Goal: Task Accomplishment & Management: Manage account settings

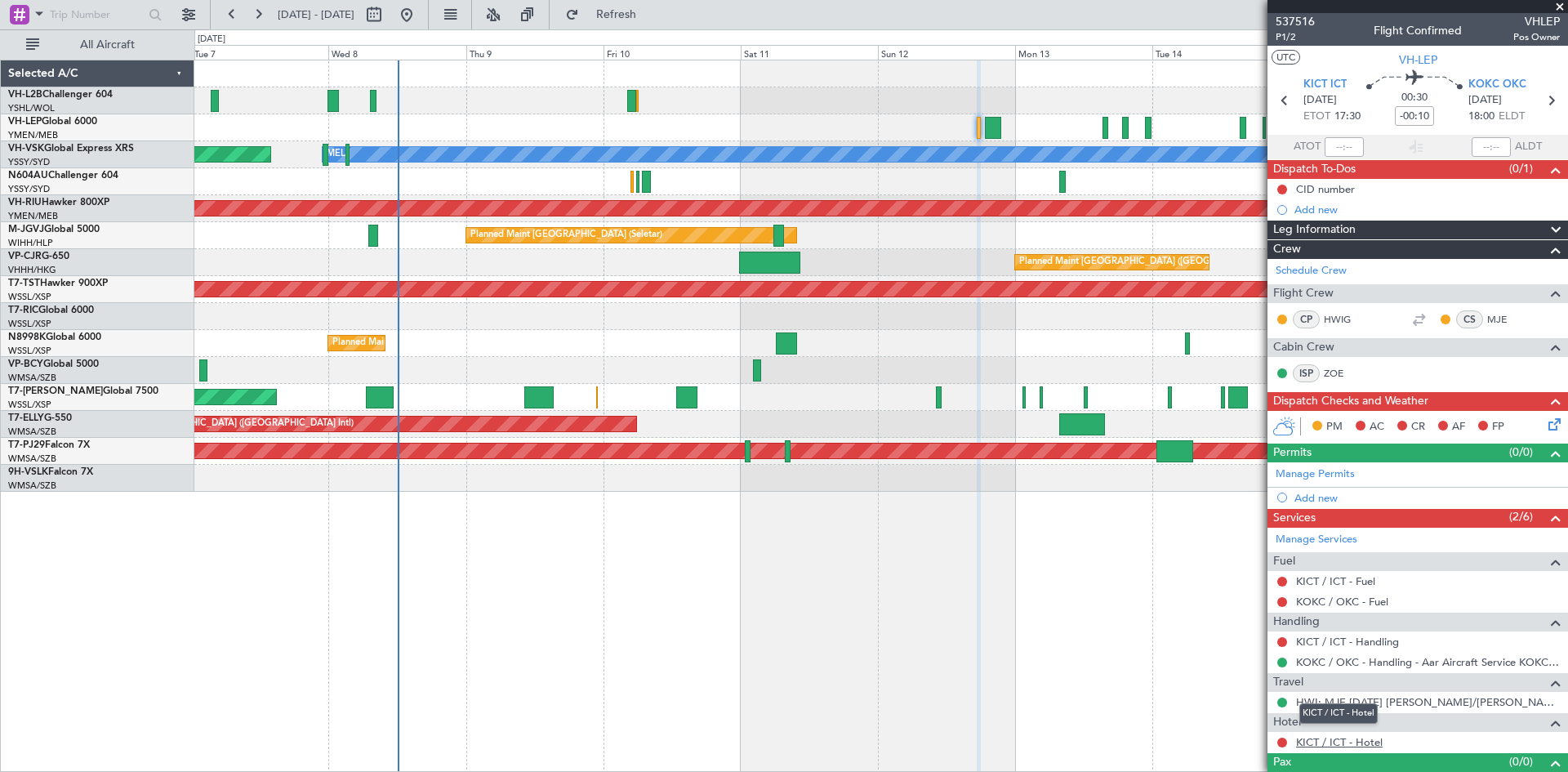
click at [1342, 739] on link "KICT / ICT - Hotel" at bounding box center [1339, 743] width 87 height 14
click at [1315, 544] on link "Manage Services" at bounding box center [1316, 540] width 82 height 16
click at [1378, 708] on mat-tooltip-component "Complete" at bounding box center [1412, 712] width 71 height 43
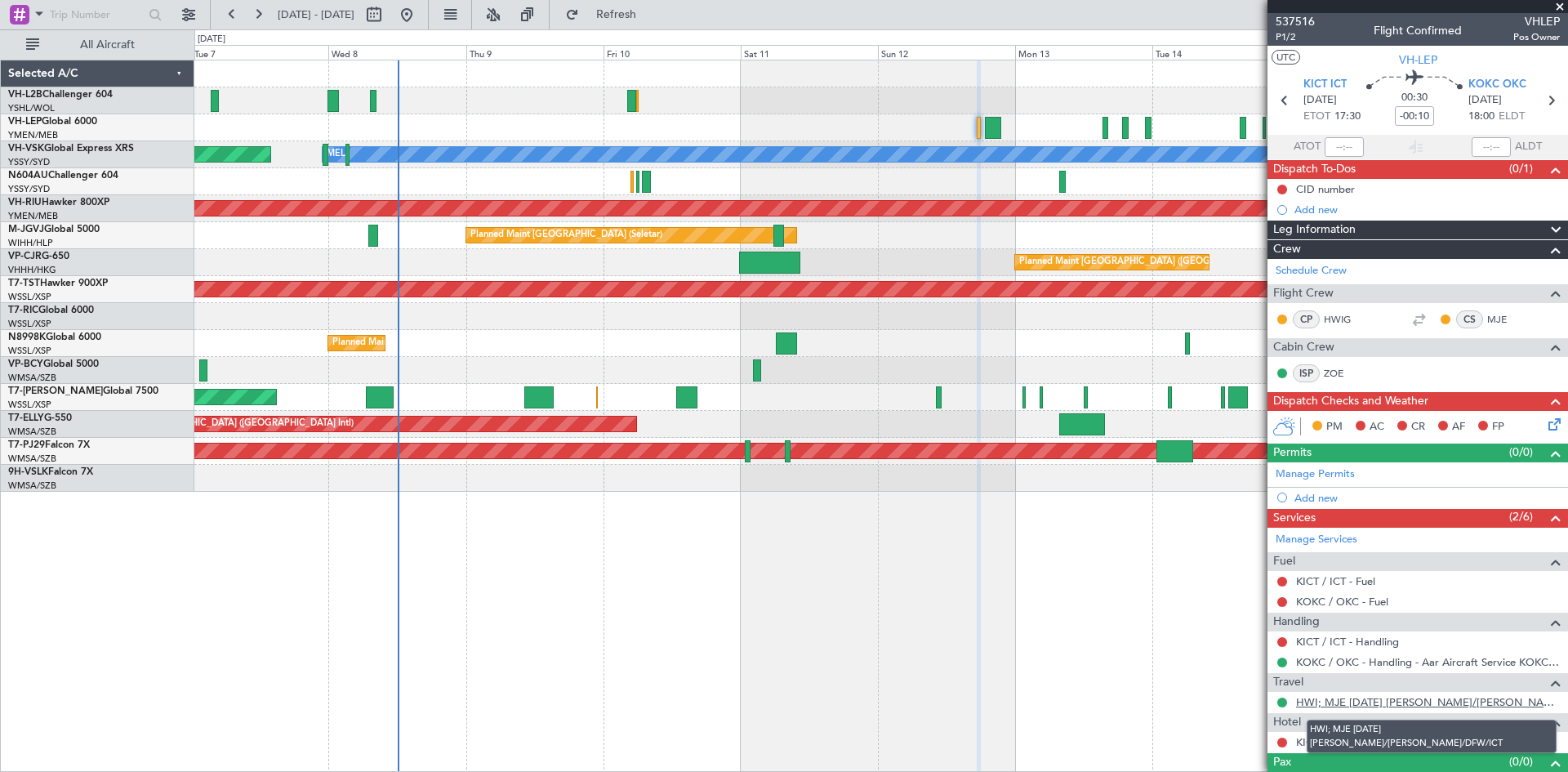
click at [1356, 707] on link "HWI; MJE [DATE] [PERSON_NAME]/[PERSON_NAME]/DFW/ICT" at bounding box center [1428, 702] width 264 height 14
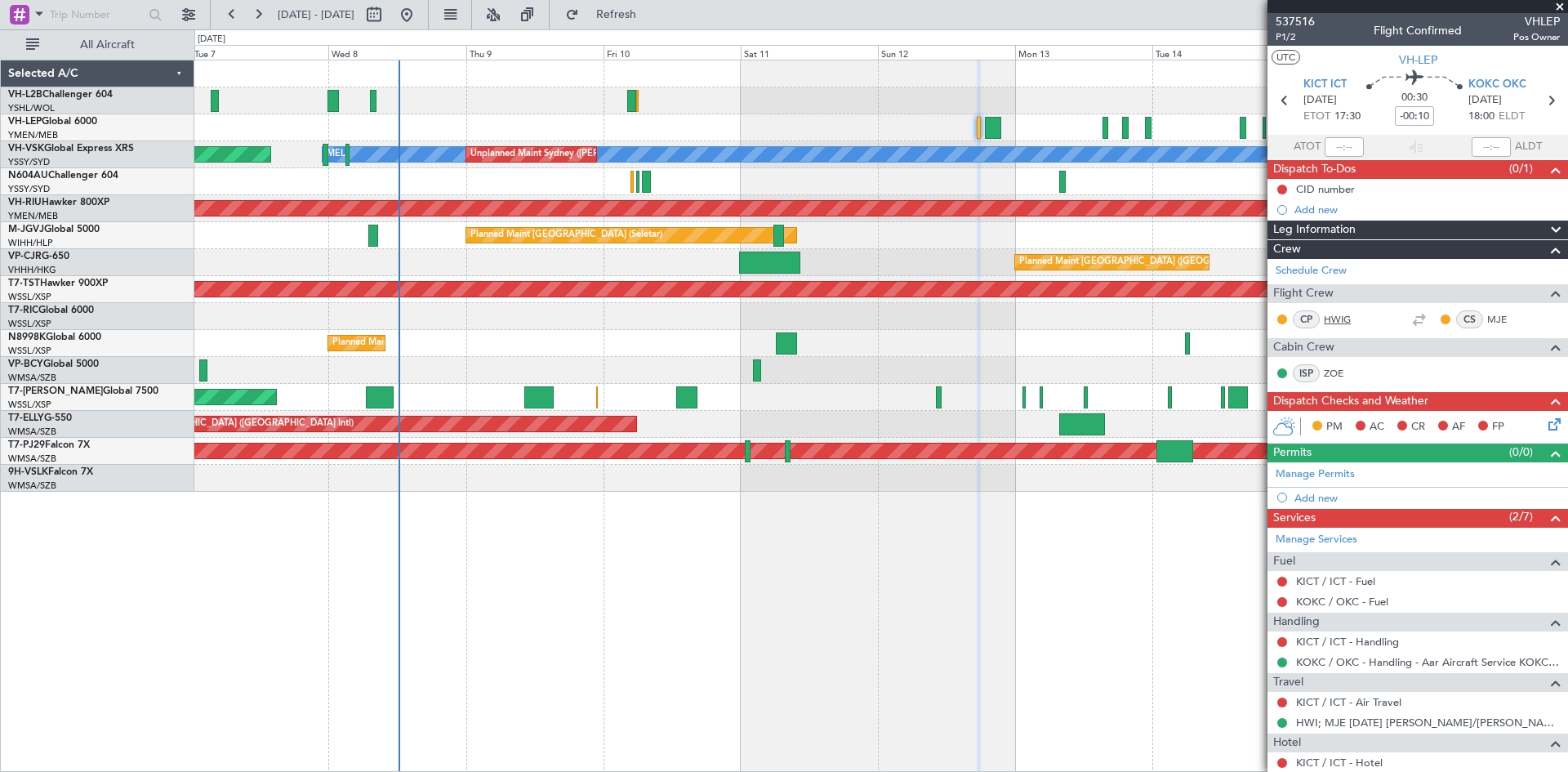
click at [1339, 321] on link "HWIG" at bounding box center [1341, 320] width 37 height 14
click at [1349, 704] on link "KICT / ICT - Air Travel" at bounding box center [1348, 702] width 105 height 14
click at [1348, 726] on mat-tooltip-component "KICT / ICT - Air Travel" at bounding box center [1348, 729] width 118 height 43
click at [1415, 723] on link "HWI; MJE [DATE] [PERSON_NAME]/[PERSON_NAME]/DFW/ICT" at bounding box center [1428, 723] width 264 height 14
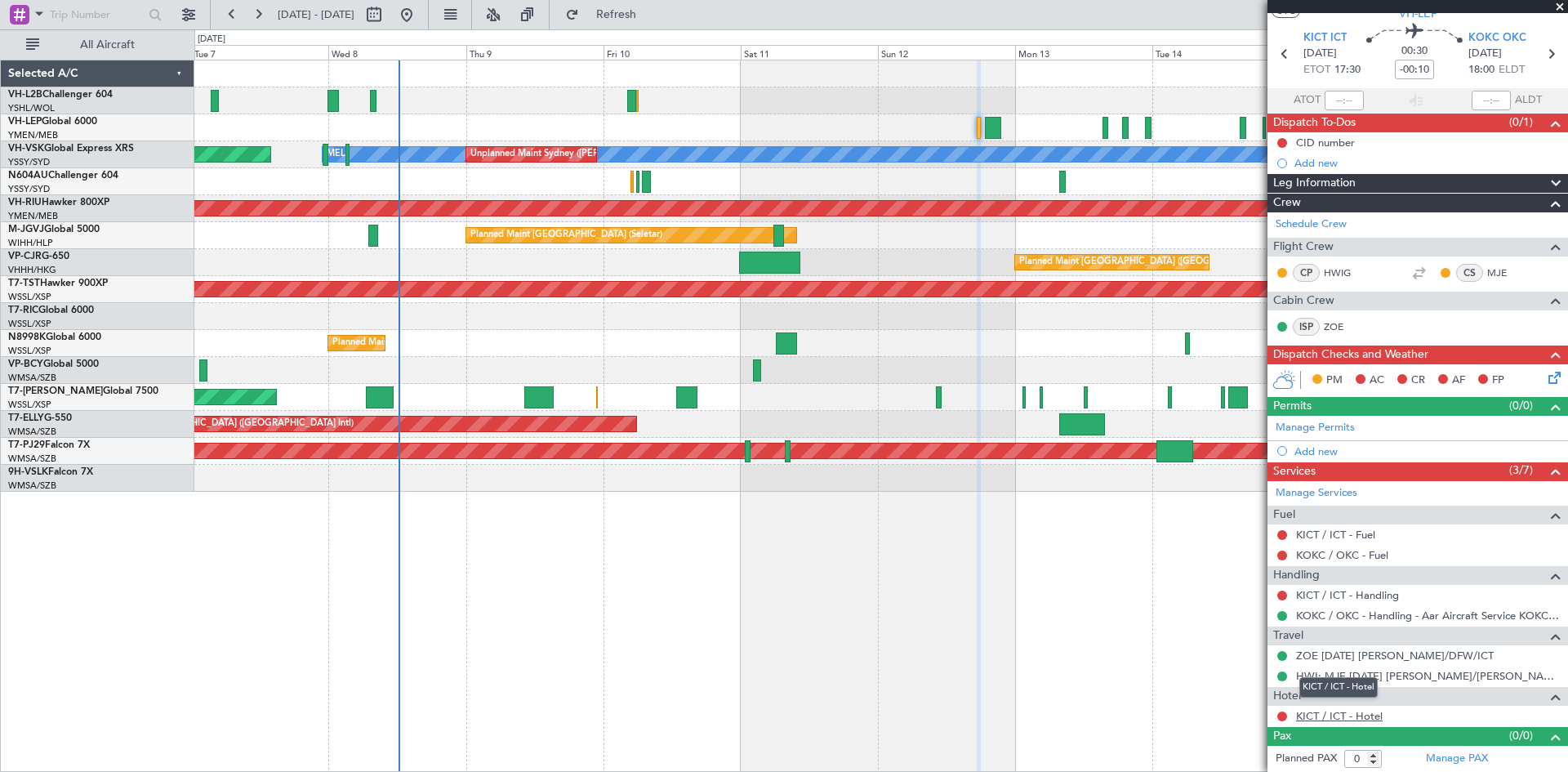
click at [1352, 714] on link "KICT / ICT - Hotel" at bounding box center [1339, 716] width 87 height 14
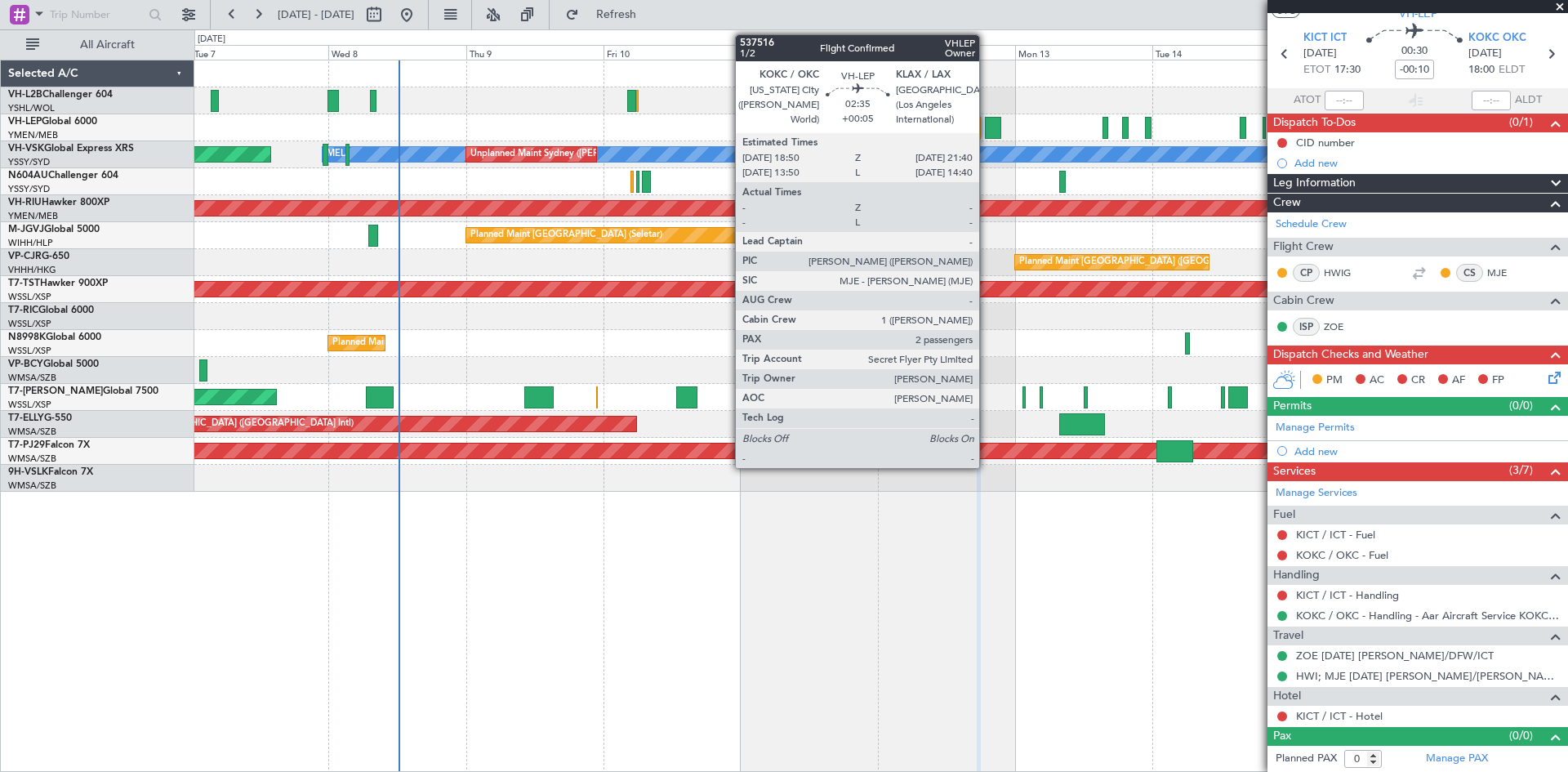
click at [986, 121] on div at bounding box center [993, 128] width 16 height 22
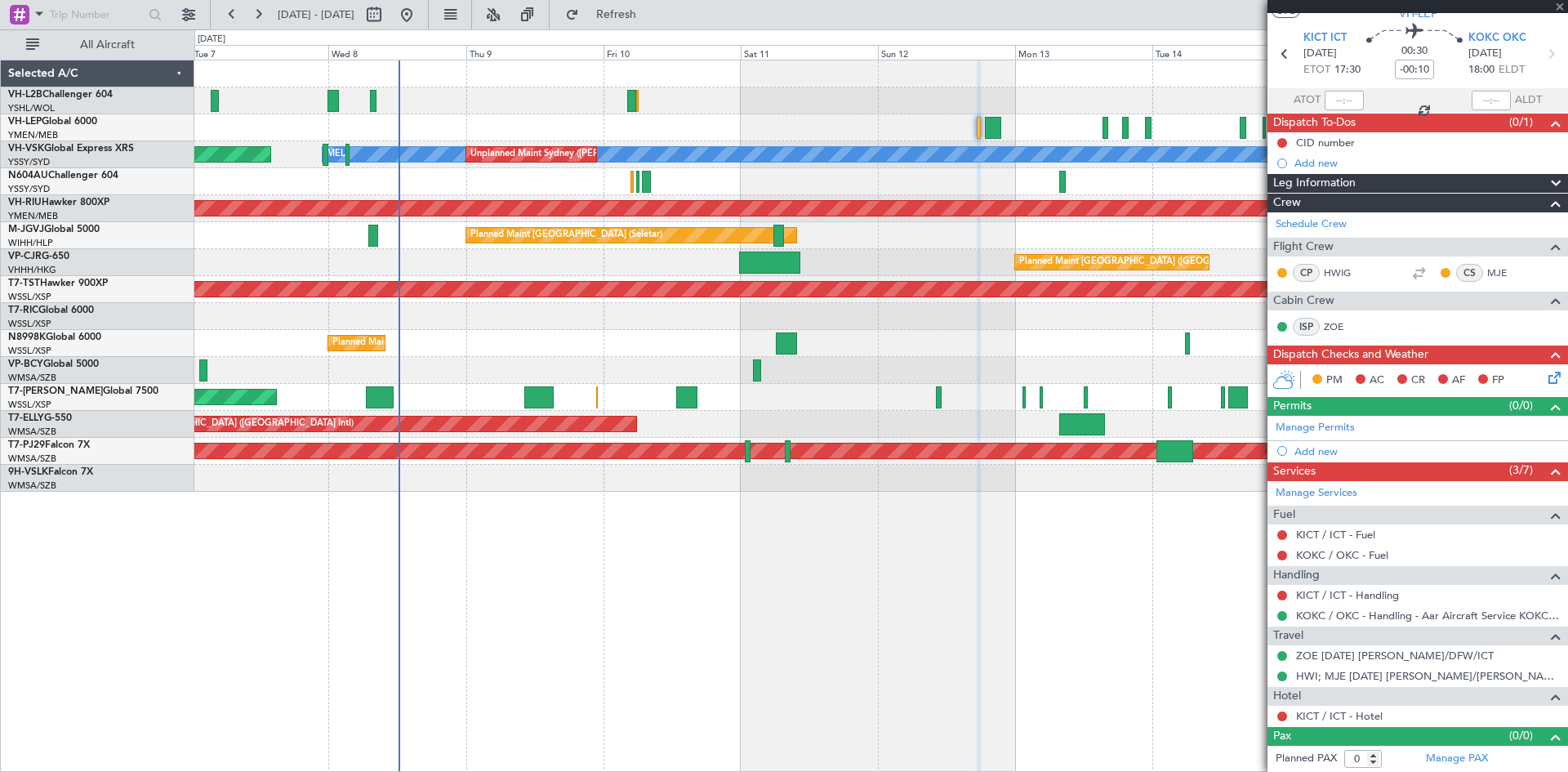
type input "+00:05"
type input "2"
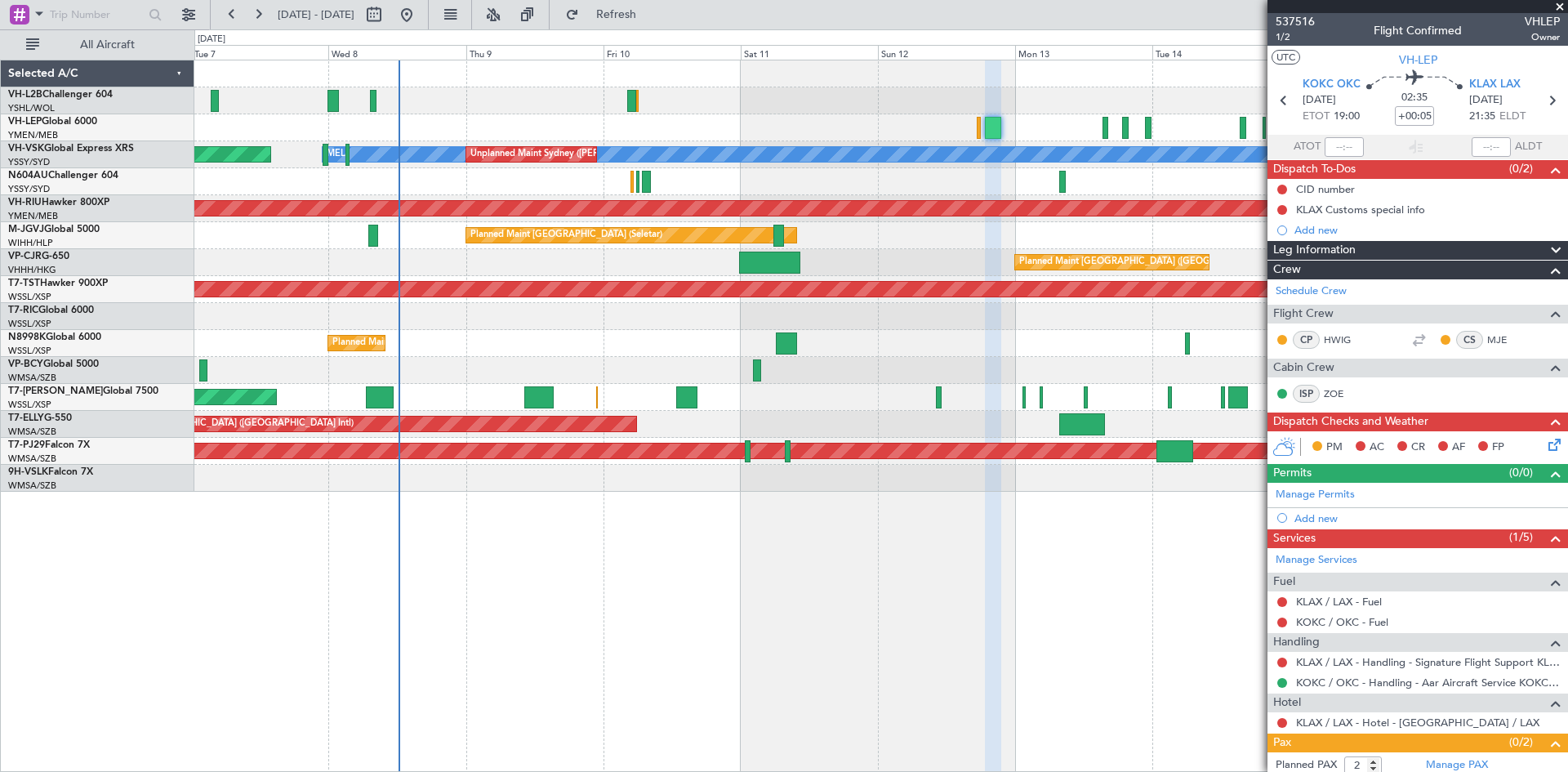
click at [1381, 718] on mat-tooltip-component "Incomplete" at bounding box center [1411, 733] width 75 height 43
click at [1381, 723] on mat-tooltip-component "Incomplete" at bounding box center [1411, 733] width 75 height 43
click at [1468, 725] on link "KLAX / LAX - Hotel - [GEOGRAPHIC_DATA] / LAX" at bounding box center [1417, 723] width 244 height 14
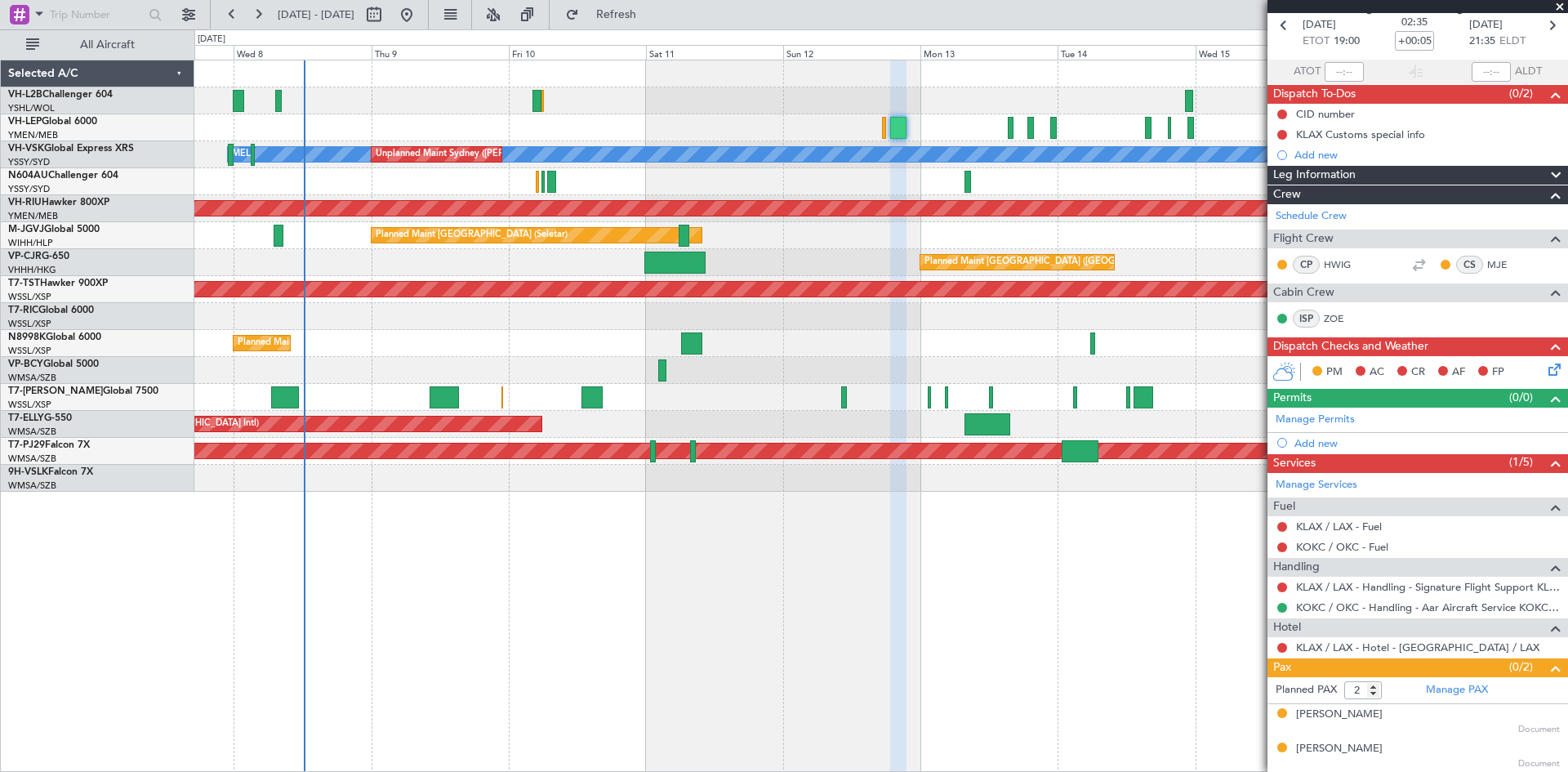
click at [941, 547] on div "[PERSON_NAME] Unplanned Maint Sydney ([PERSON_NAME] Intl) Planned Maint Sydney …" at bounding box center [881, 416] width 1373 height 712
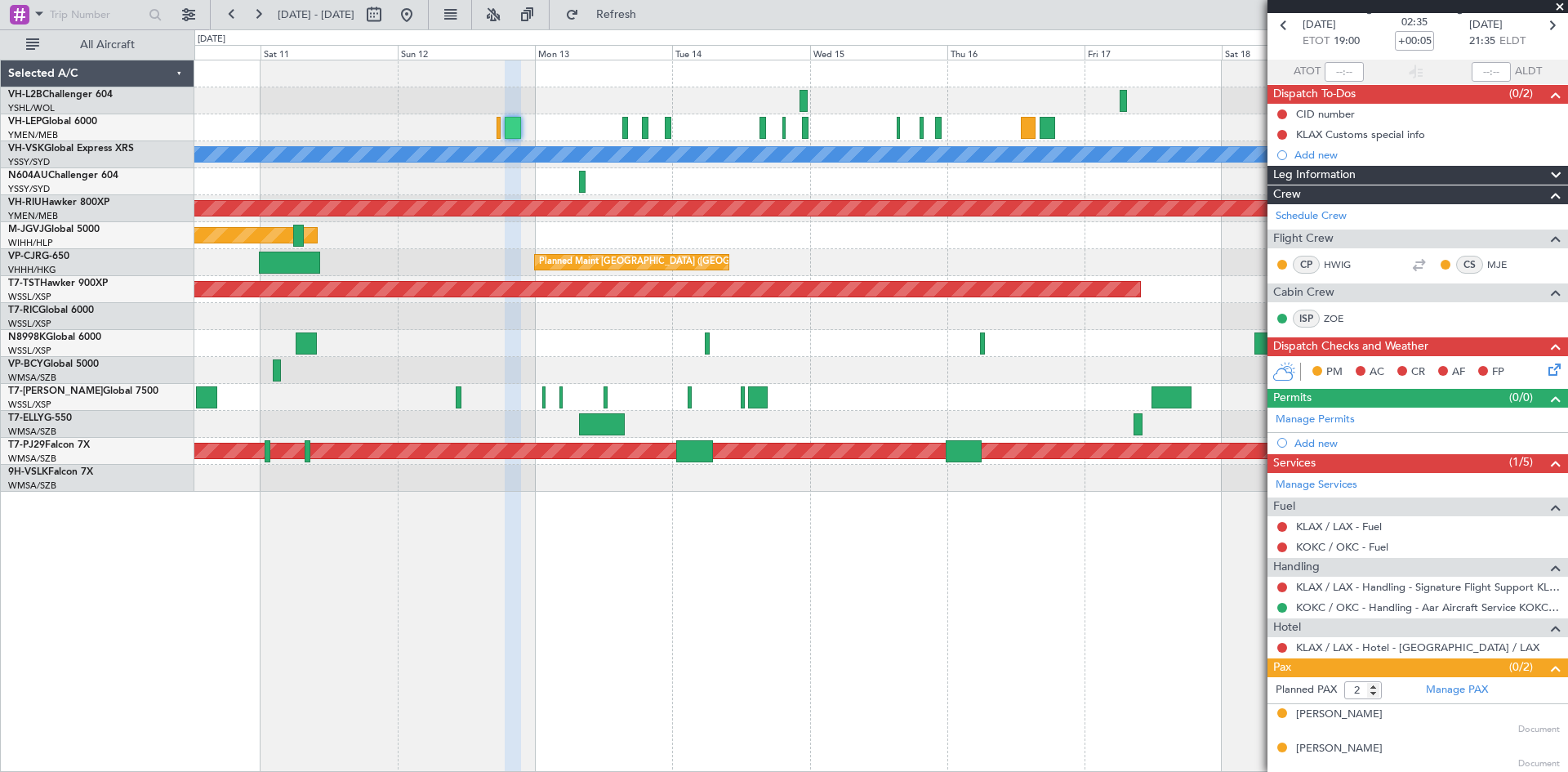
click at [758, 262] on div "Planned Maint [GEOGRAPHIC_DATA] ([GEOGRAPHIC_DATA] Intl)" at bounding box center [881, 262] width 1373 height 27
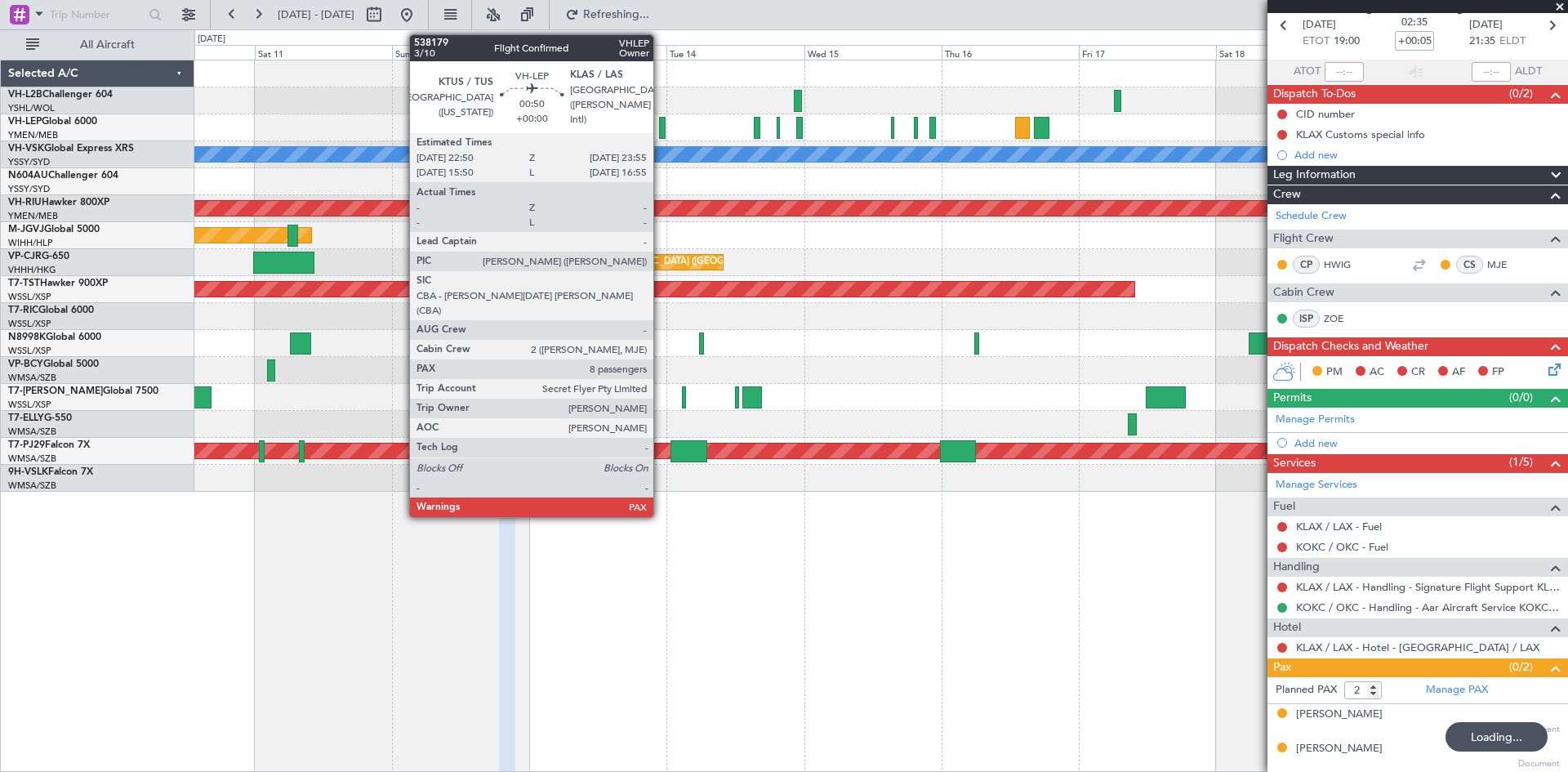
click at [660, 127] on div at bounding box center [661, 128] width 6 height 22
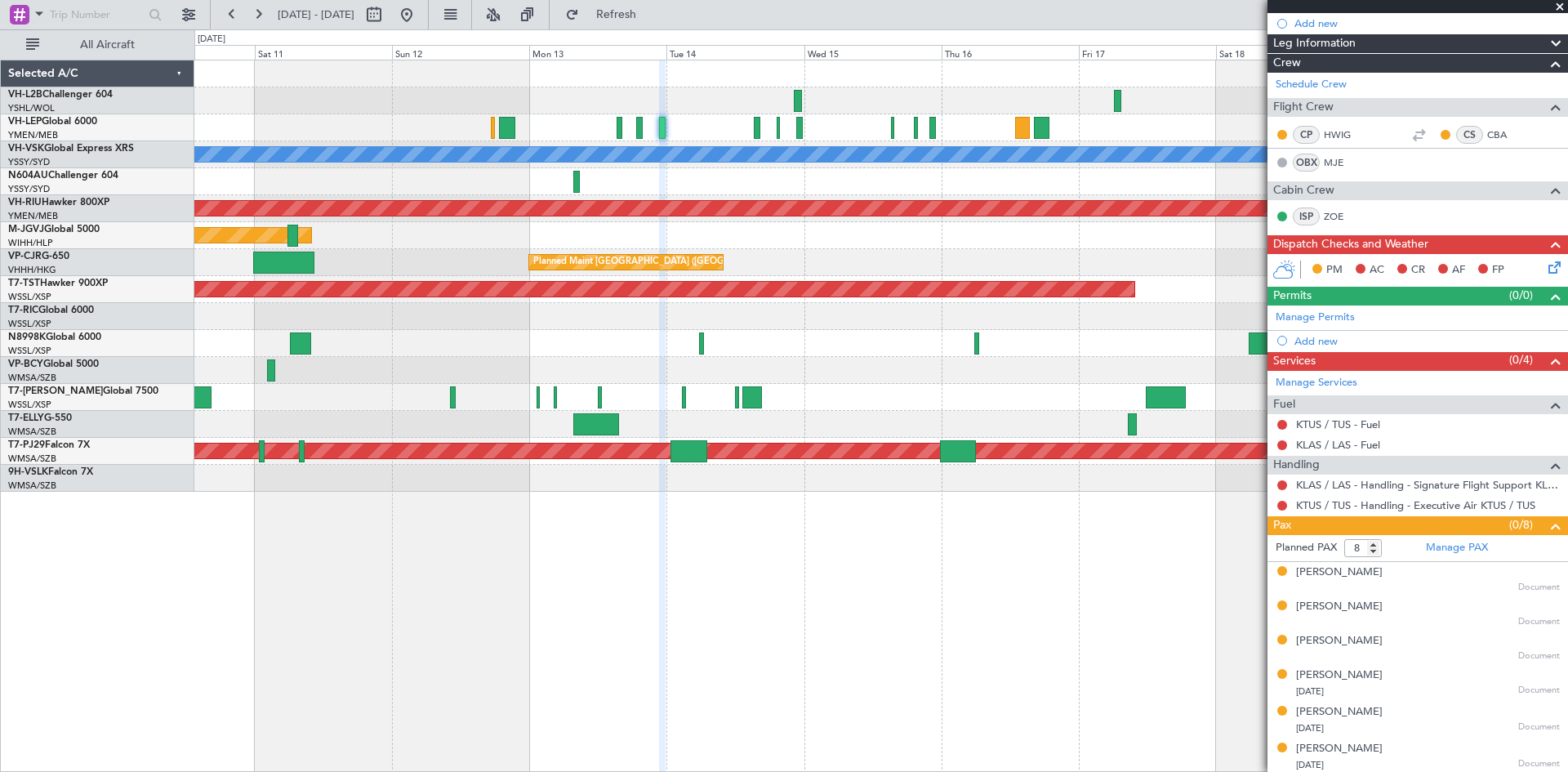
scroll to position [94, 0]
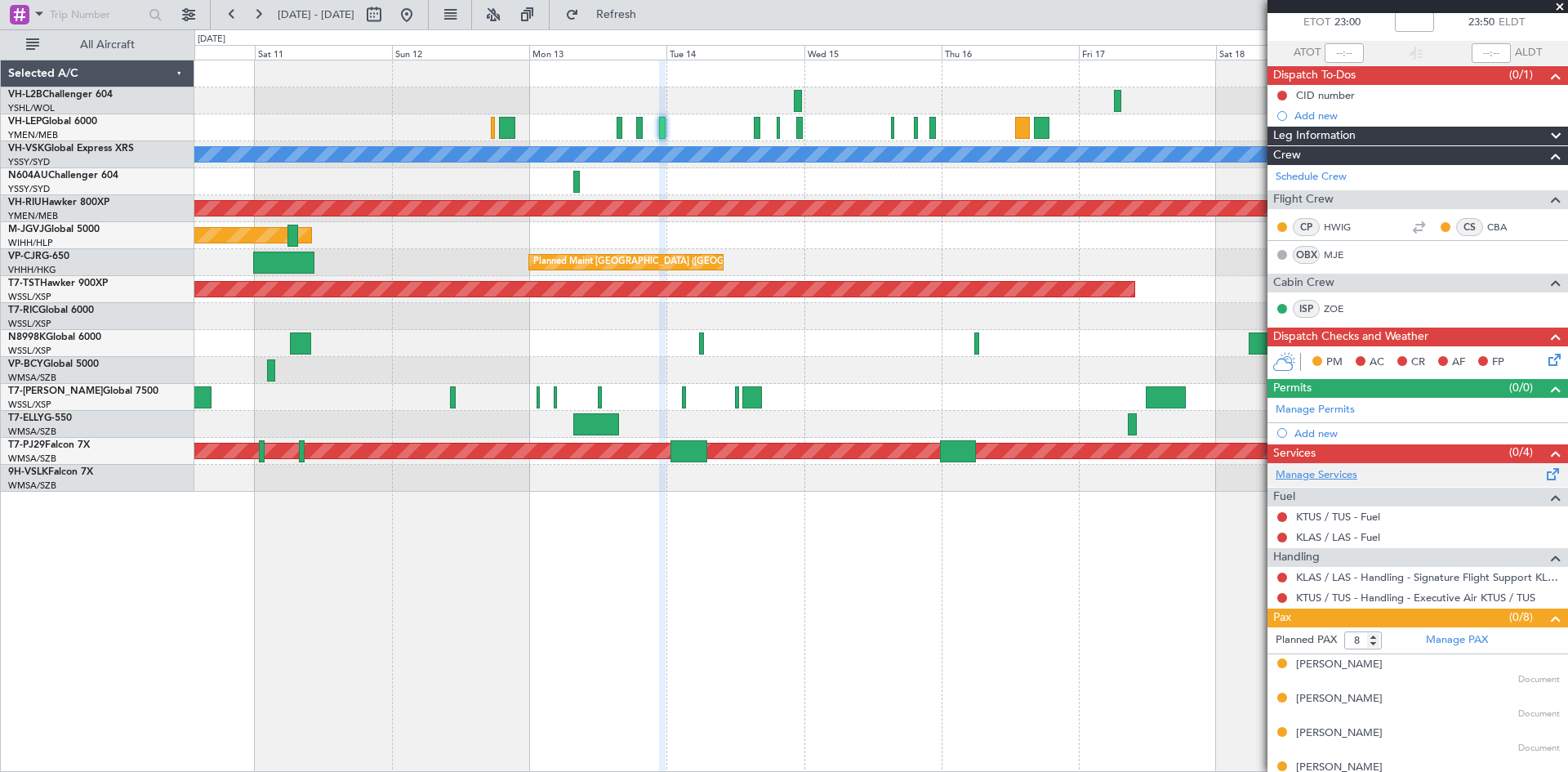
click at [1326, 479] on link "Manage Services" at bounding box center [1316, 475] width 82 height 16
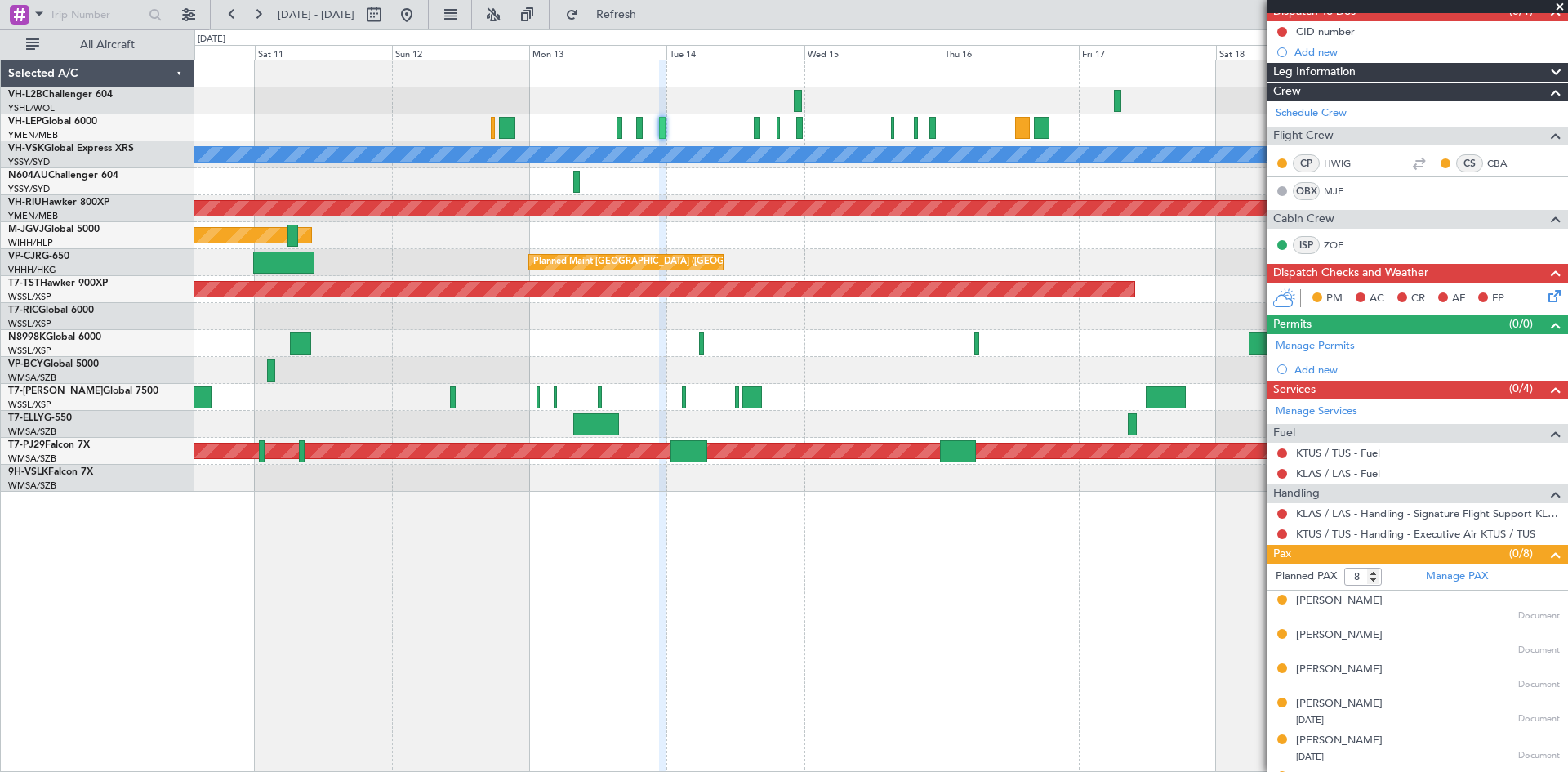
scroll to position [257, 0]
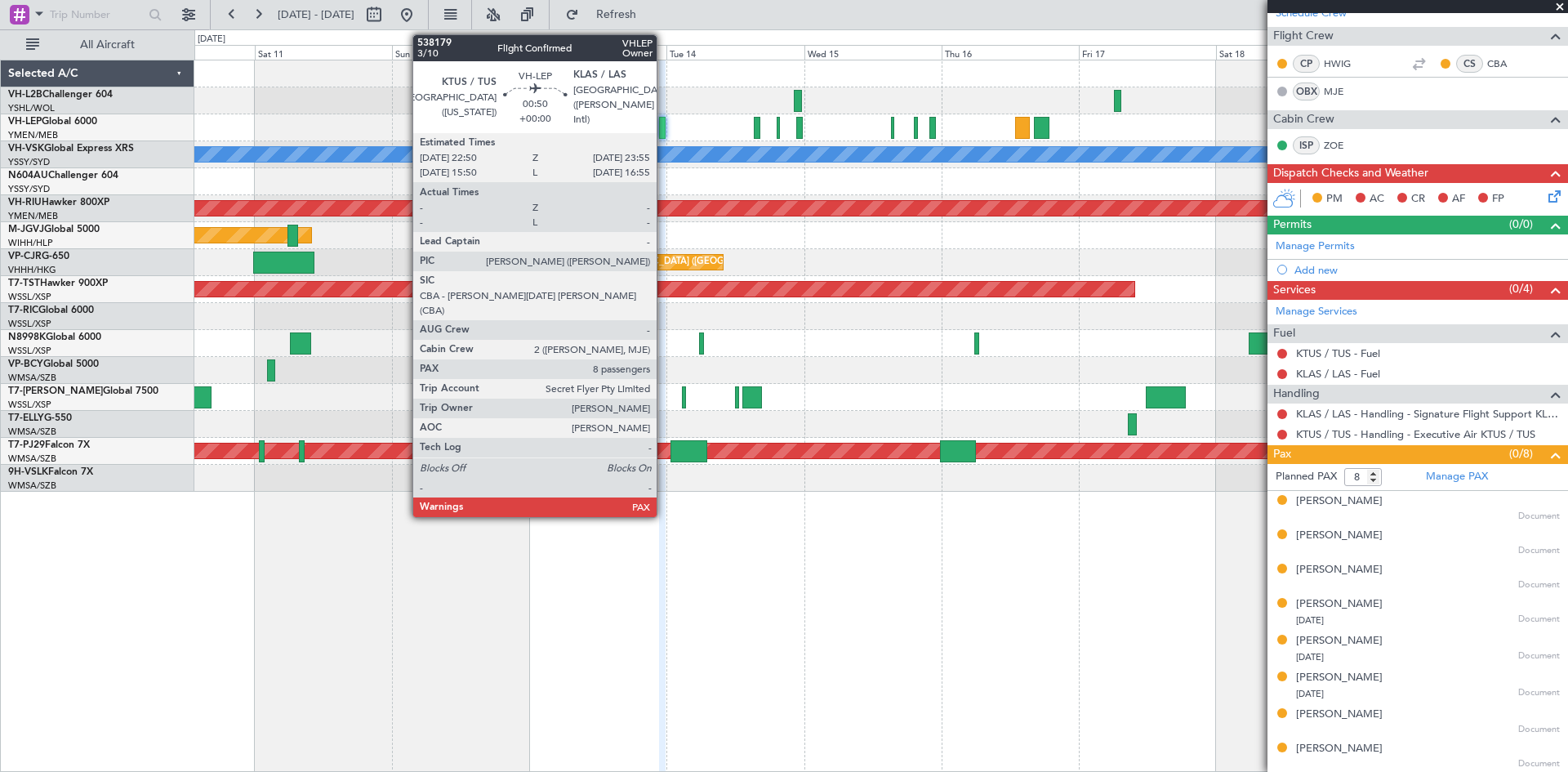
click at [664, 138] on div at bounding box center [661, 128] width 6 height 22
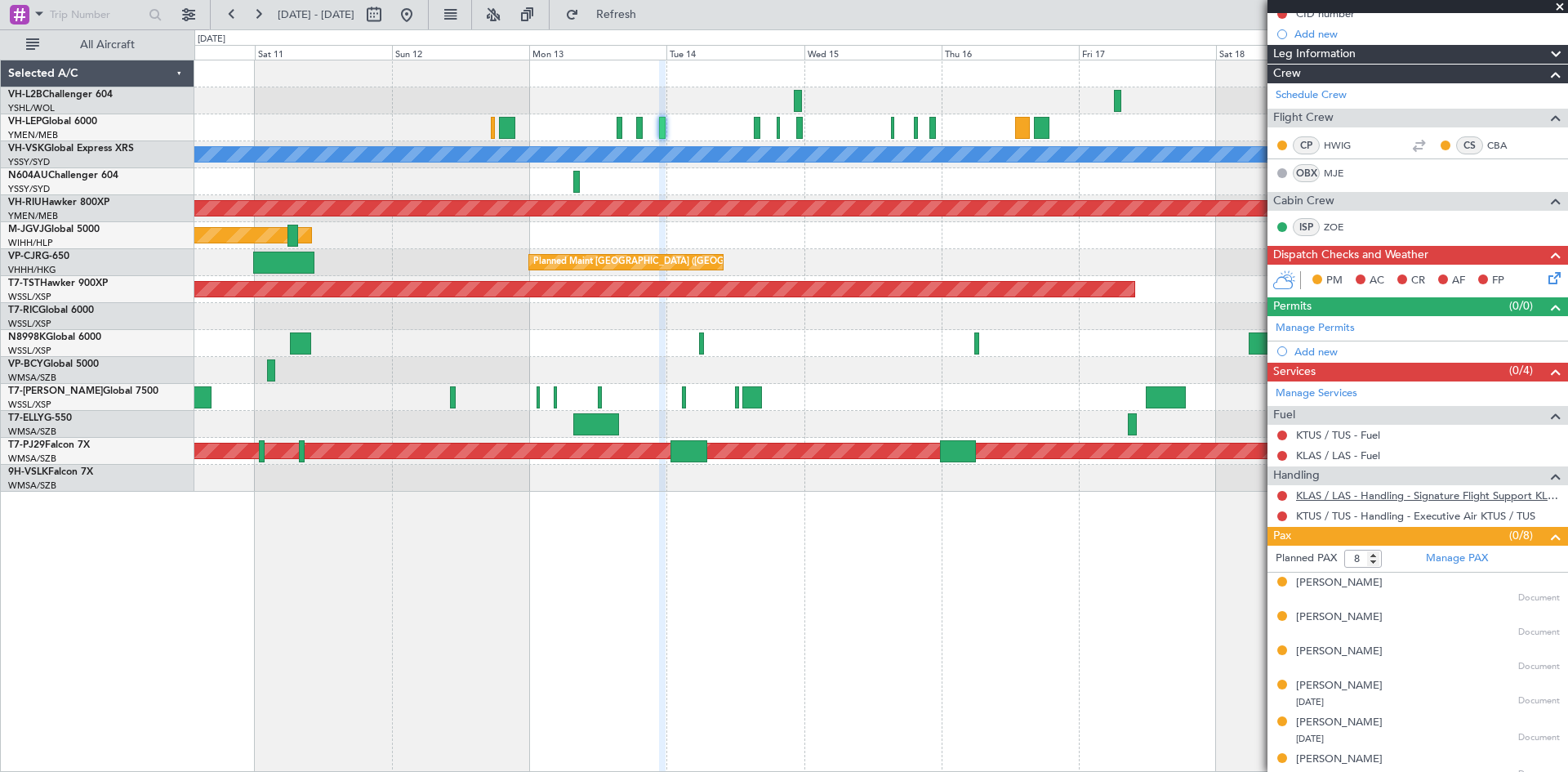
scroll to position [0, 0]
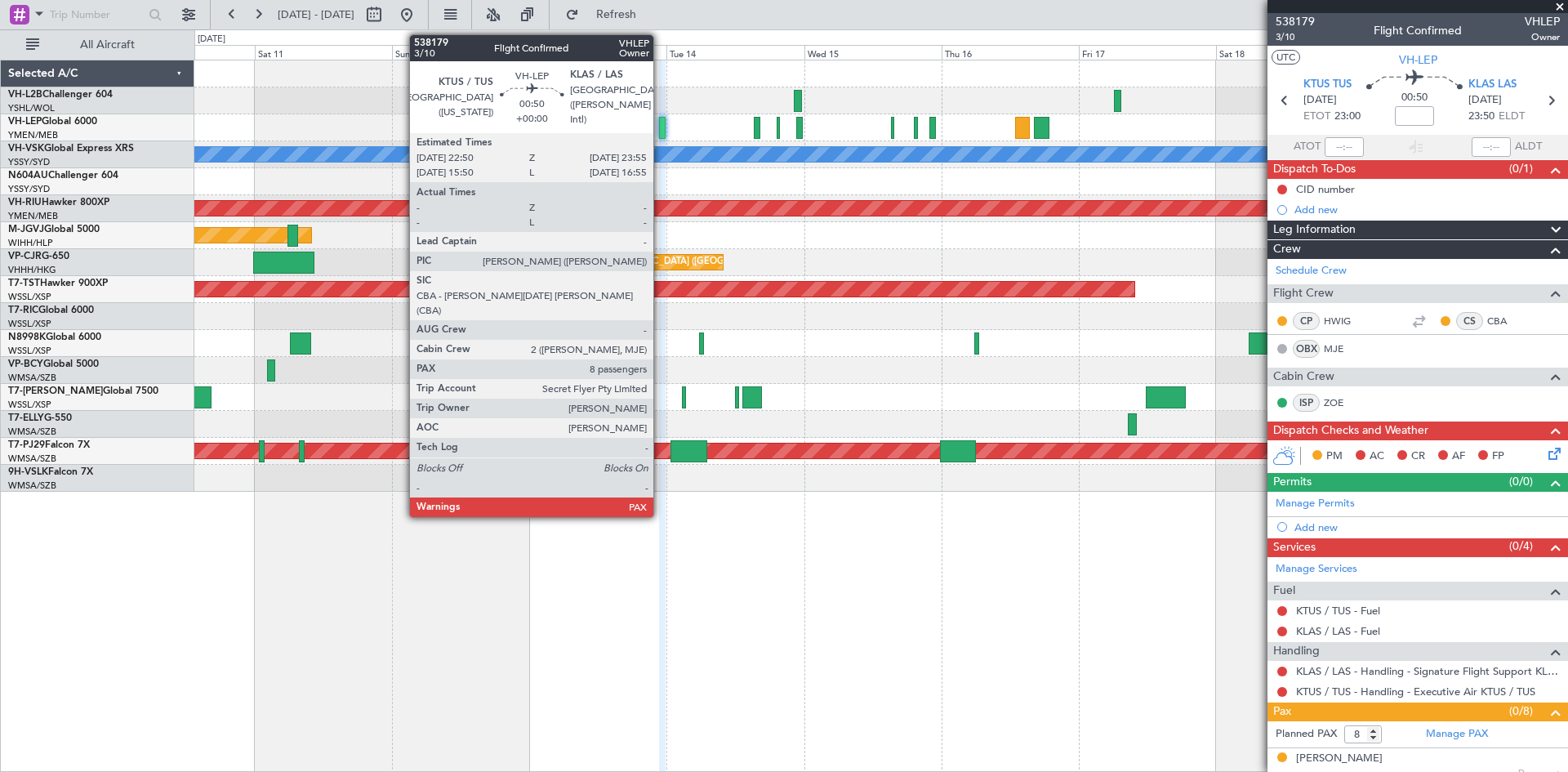
click at [660, 131] on div at bounding box center [661, 128] width 6 height 22
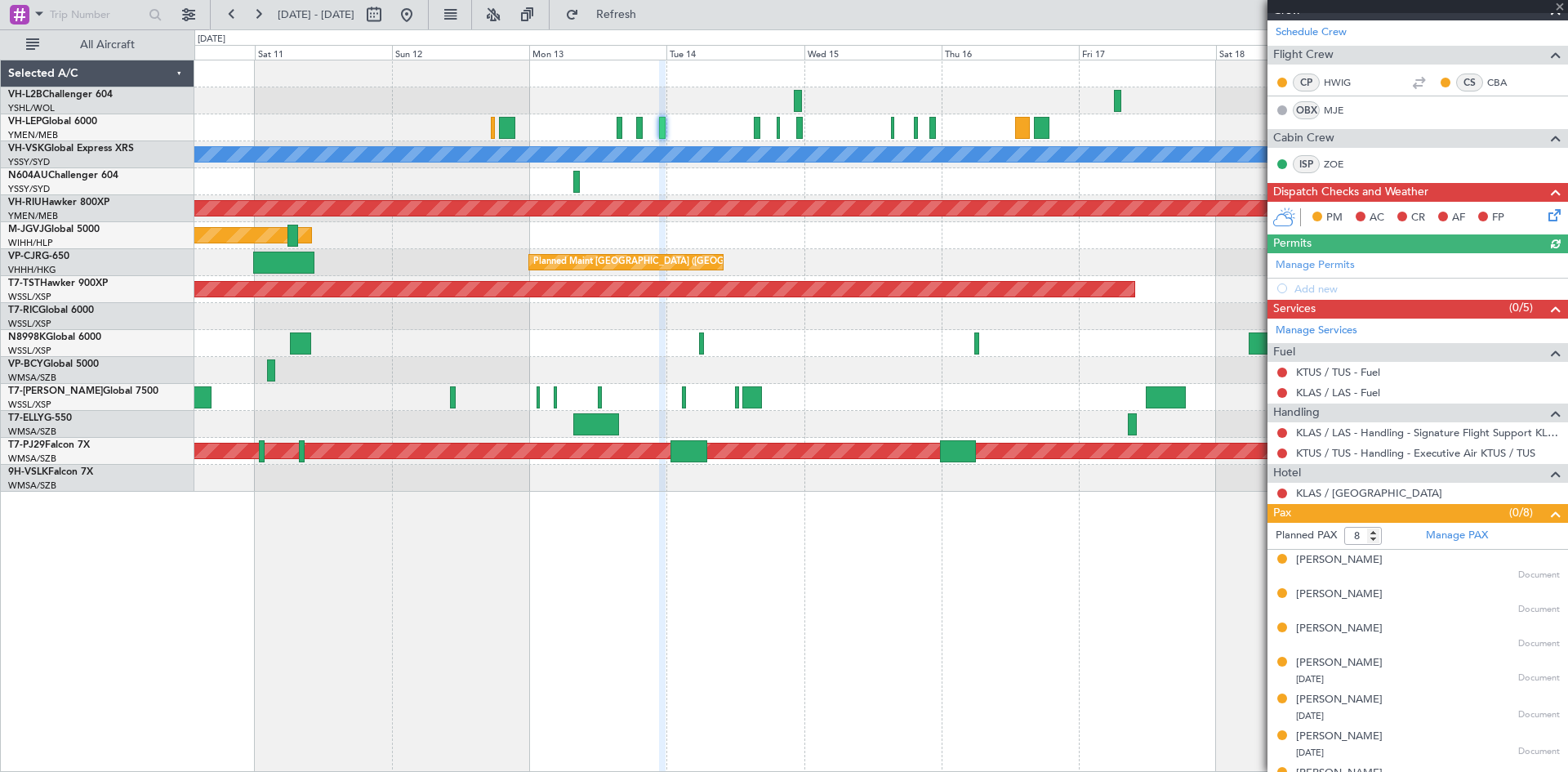
scroll to position [134, 0]
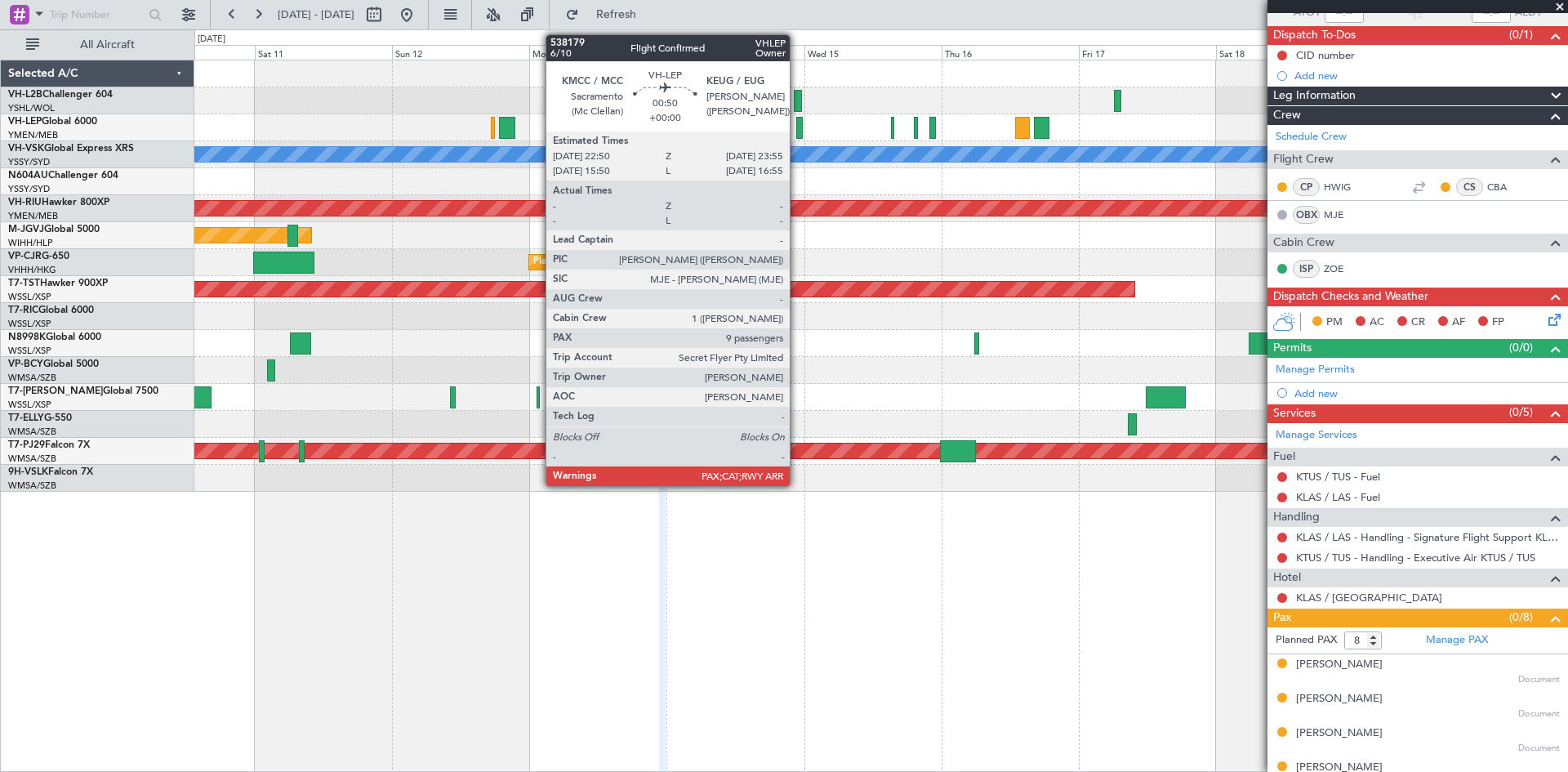
click at [797, 129] on div at bounding box center [799, 128] width 6 height 22
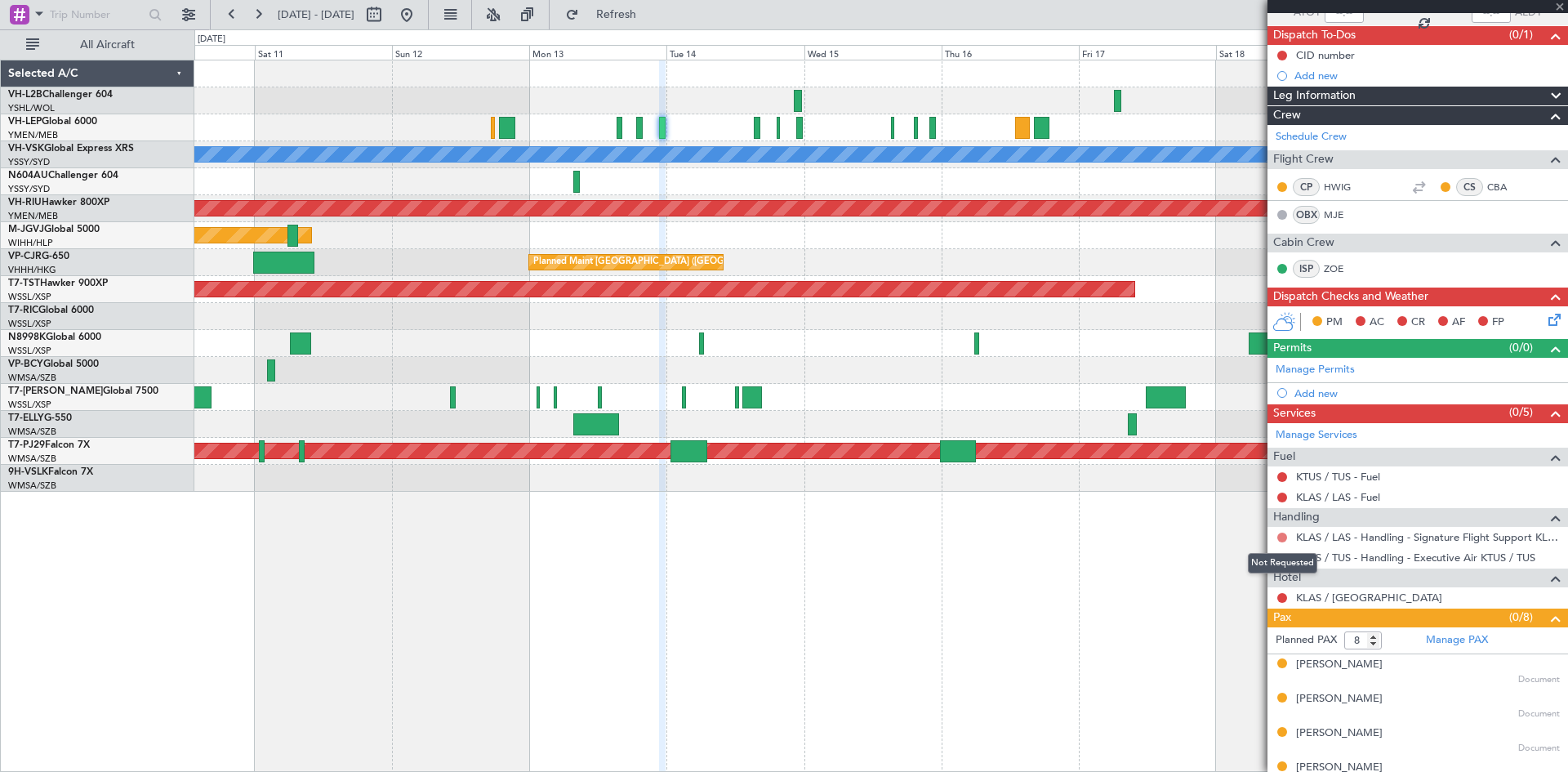
type input "9"
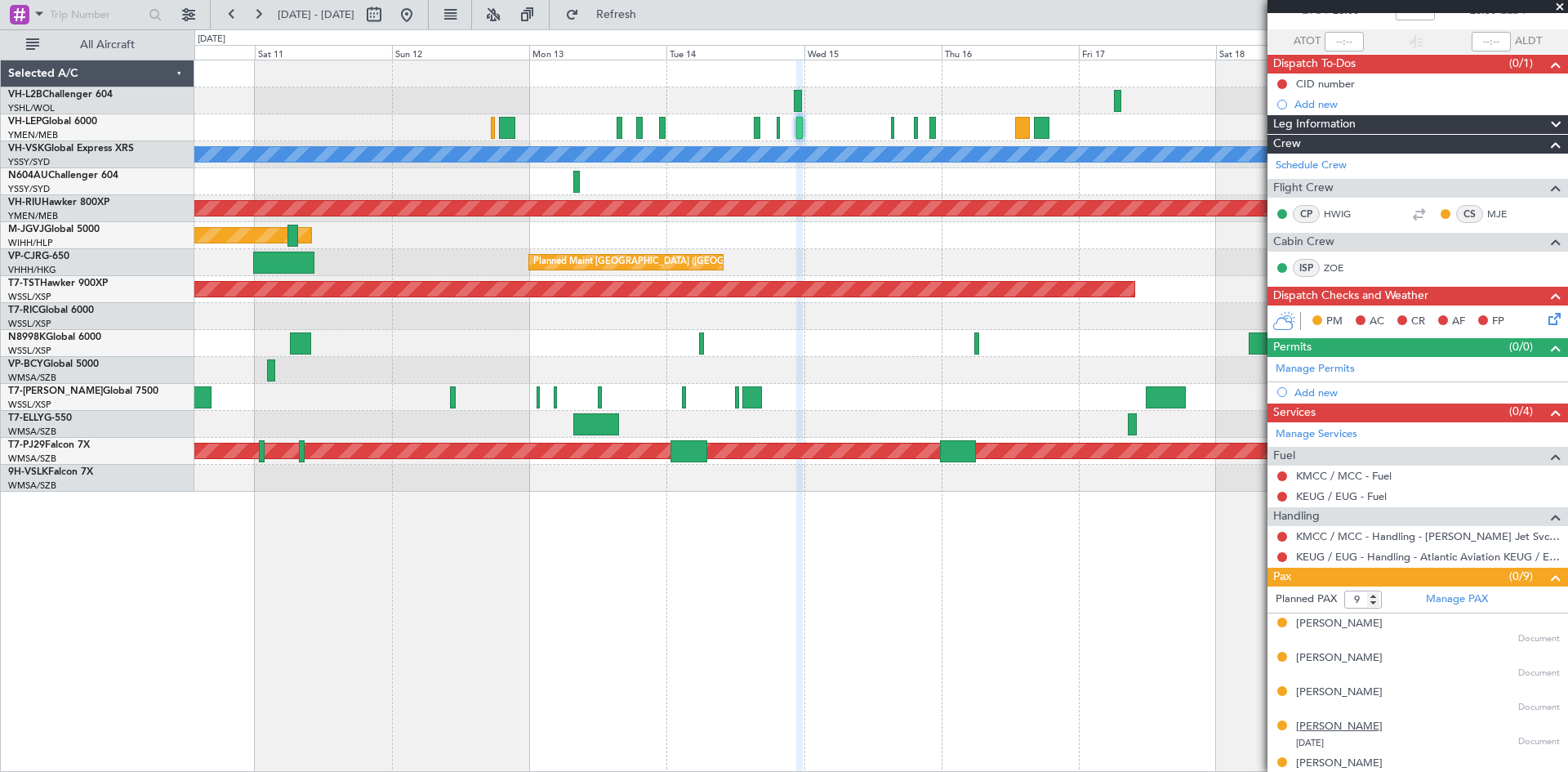
scroll to position [101, 0]
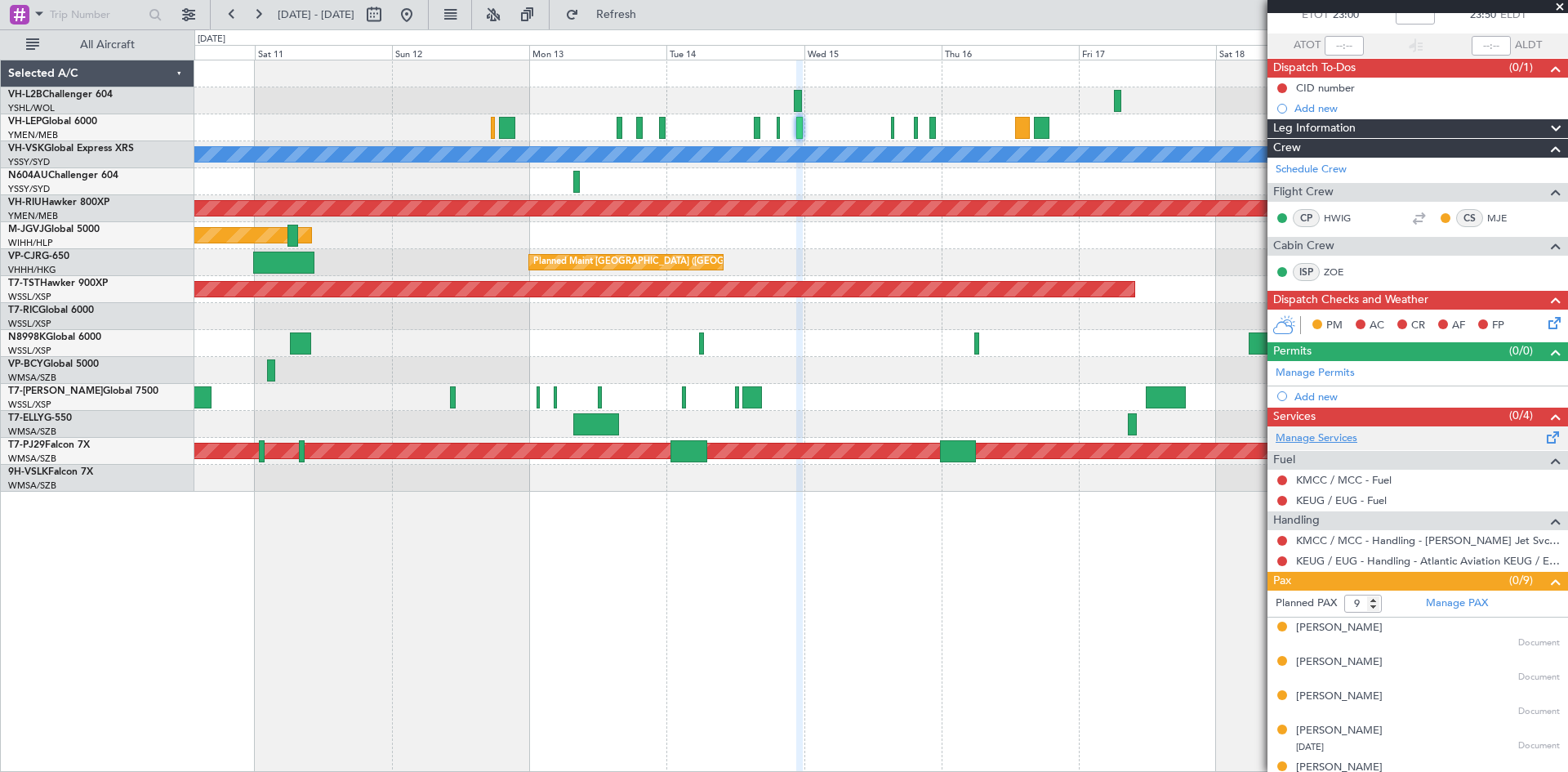
click at [1317, 437] on link "Manage Services" at bounding box center [1316, 438] width 82 height 16
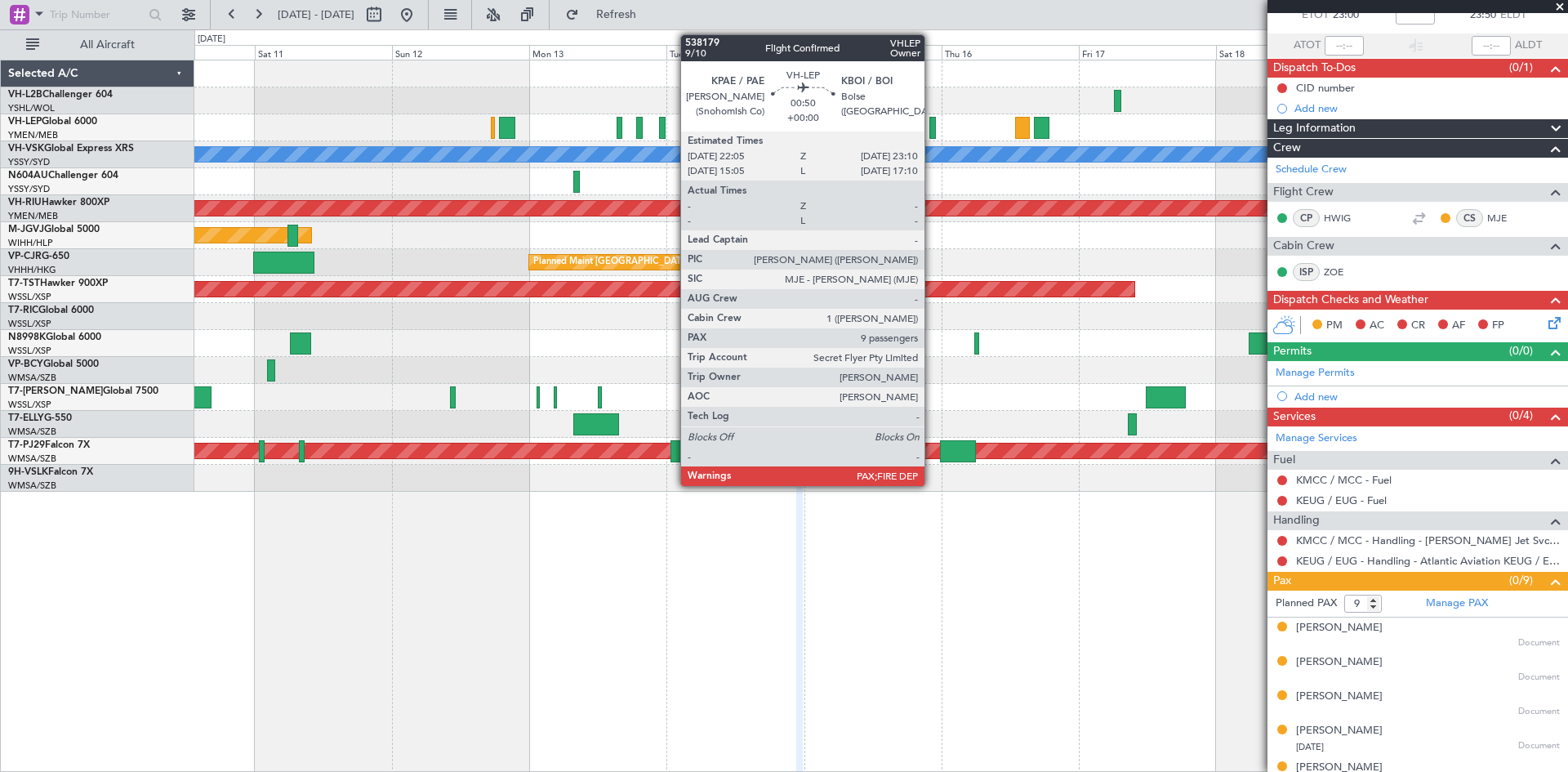
click at [932, 129] on div at bounding box center [932, 128] width 6 height 22
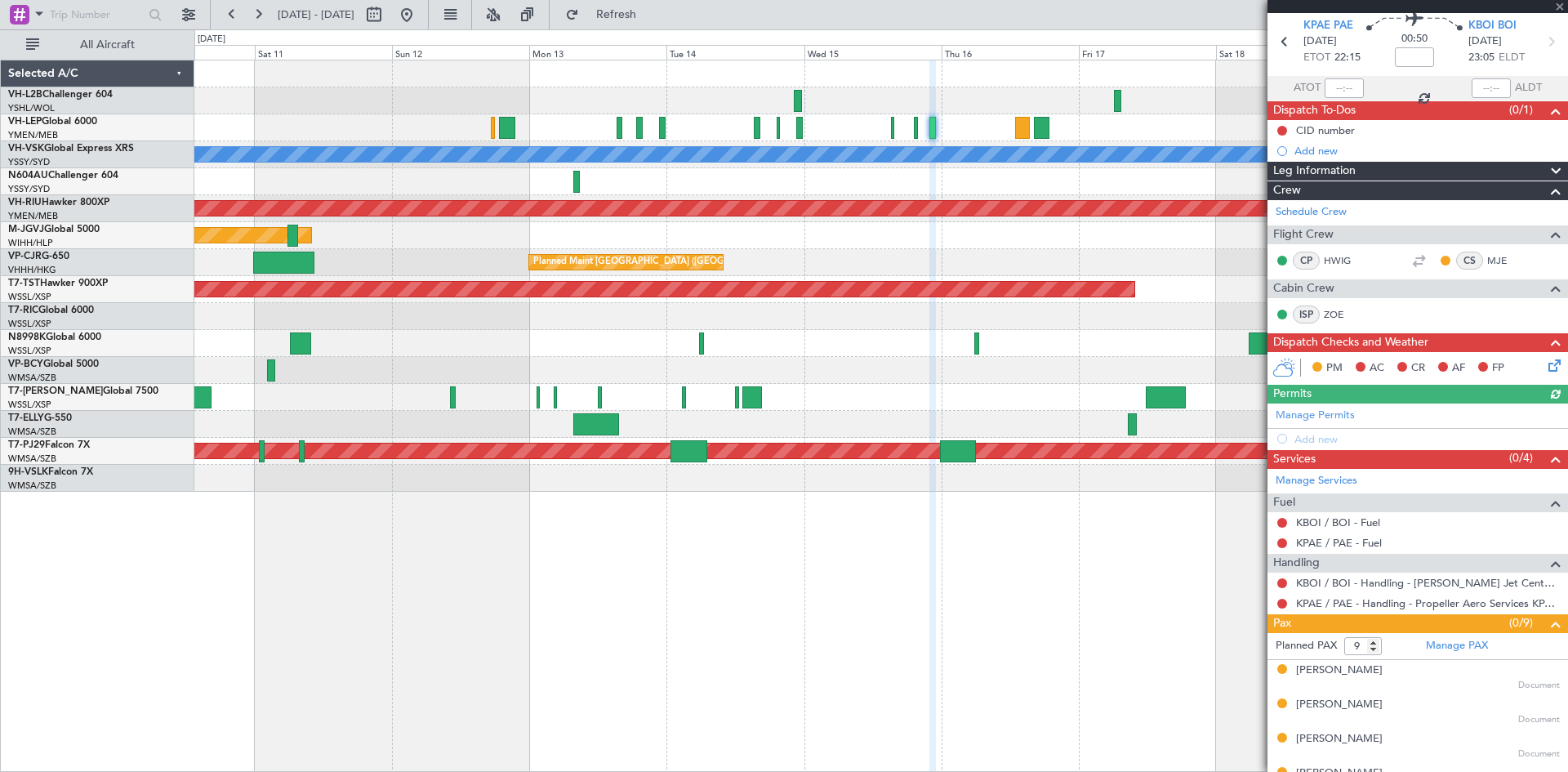
scroll to position [82, 0]
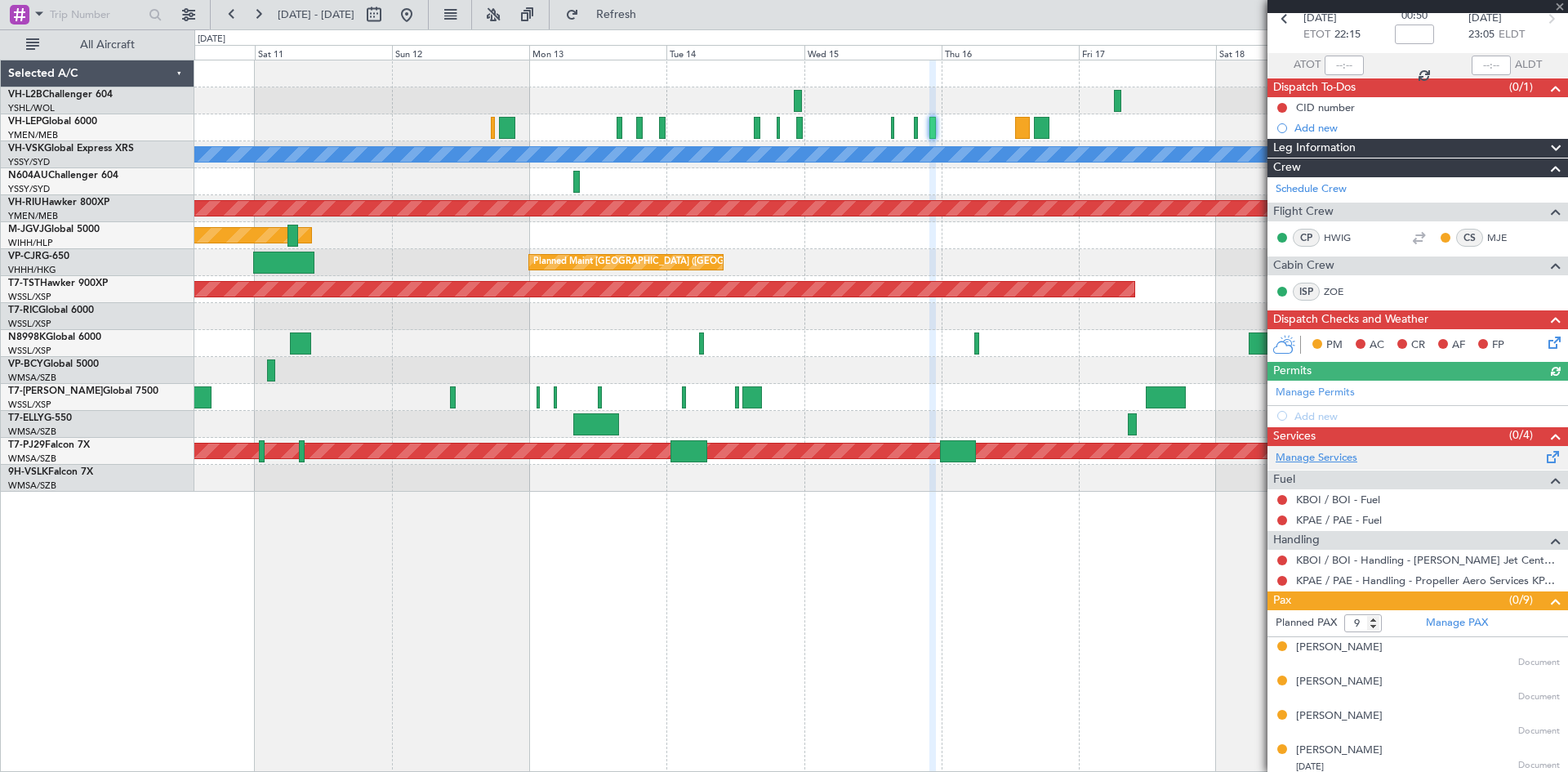
click at [1318, 457] on link "Manage Services" at bounding box center [1316, 458] width 82 height 16
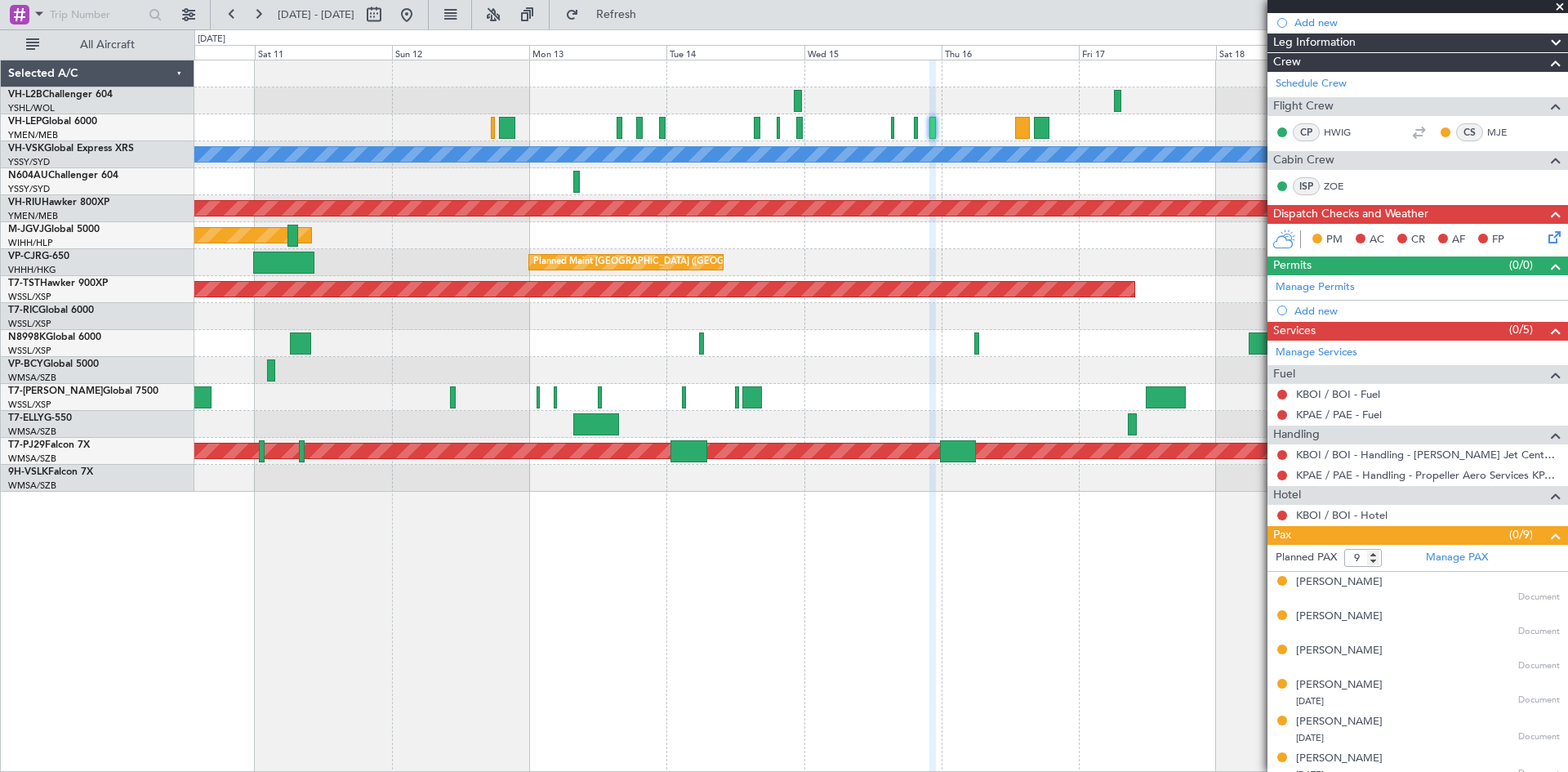
scroll to position [245, 0]
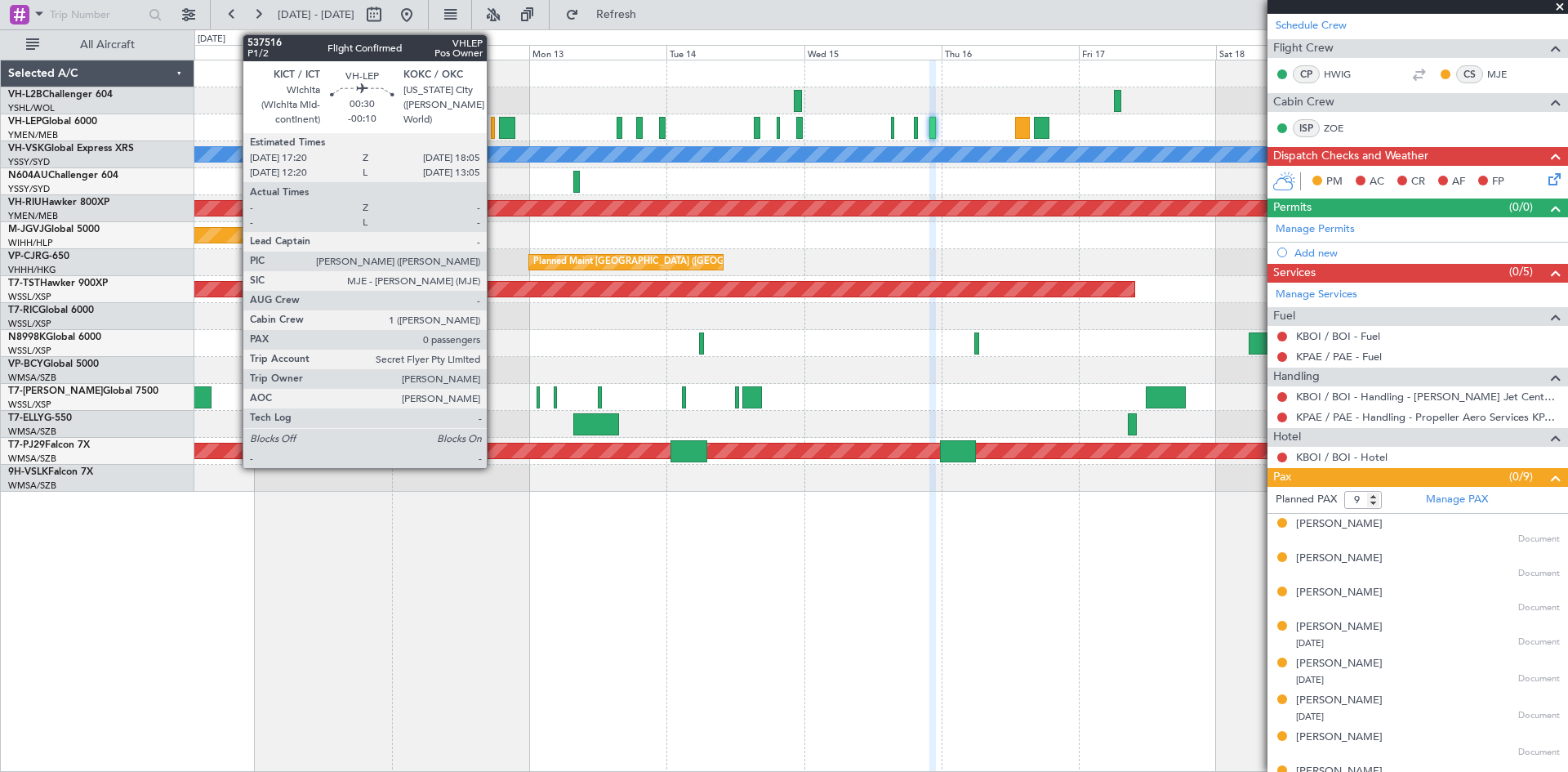
click at [494, 134] on div at bounding box center [493, 128] width 4 height 22
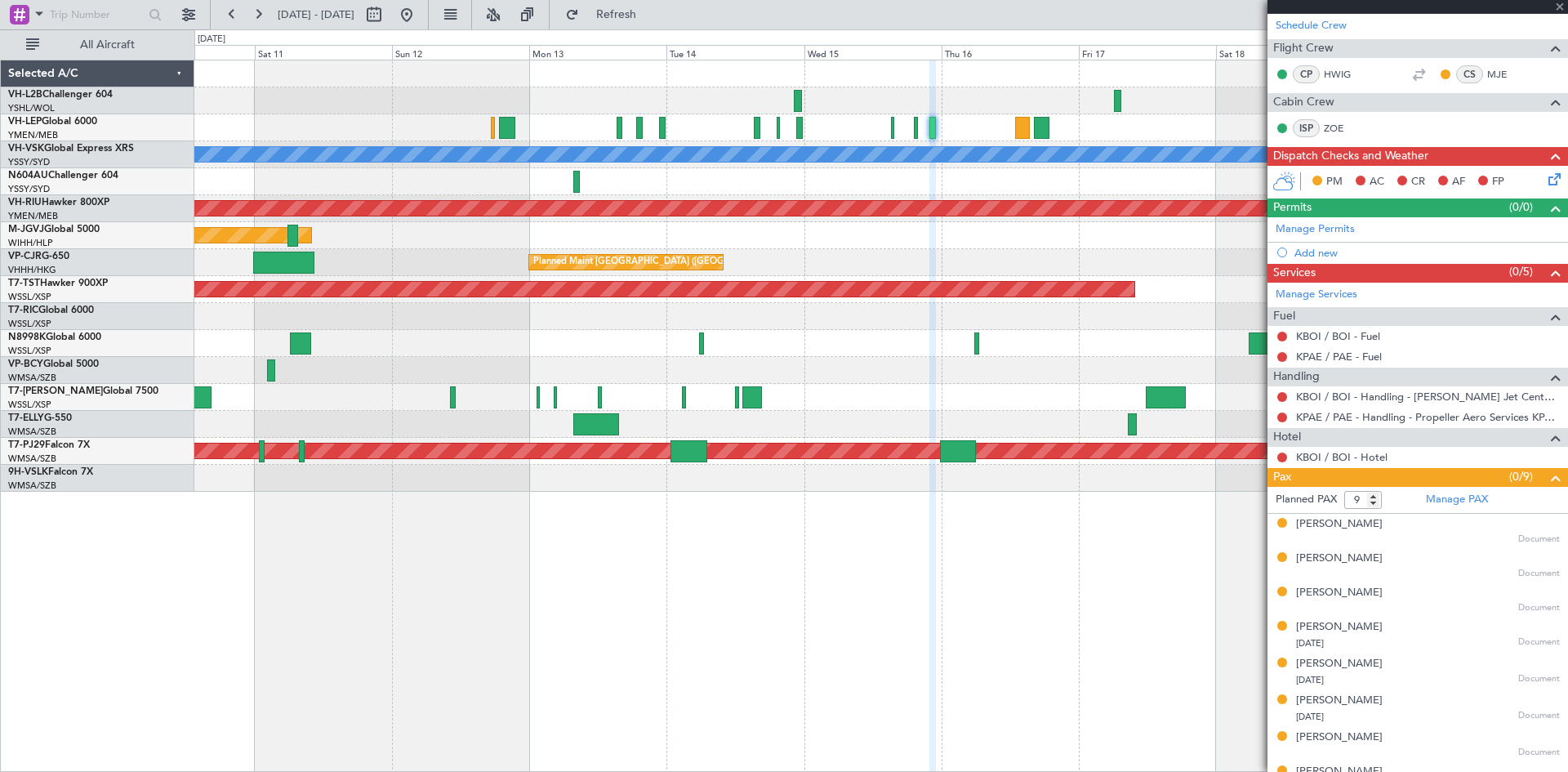
type input "-00:10"
type input "0"
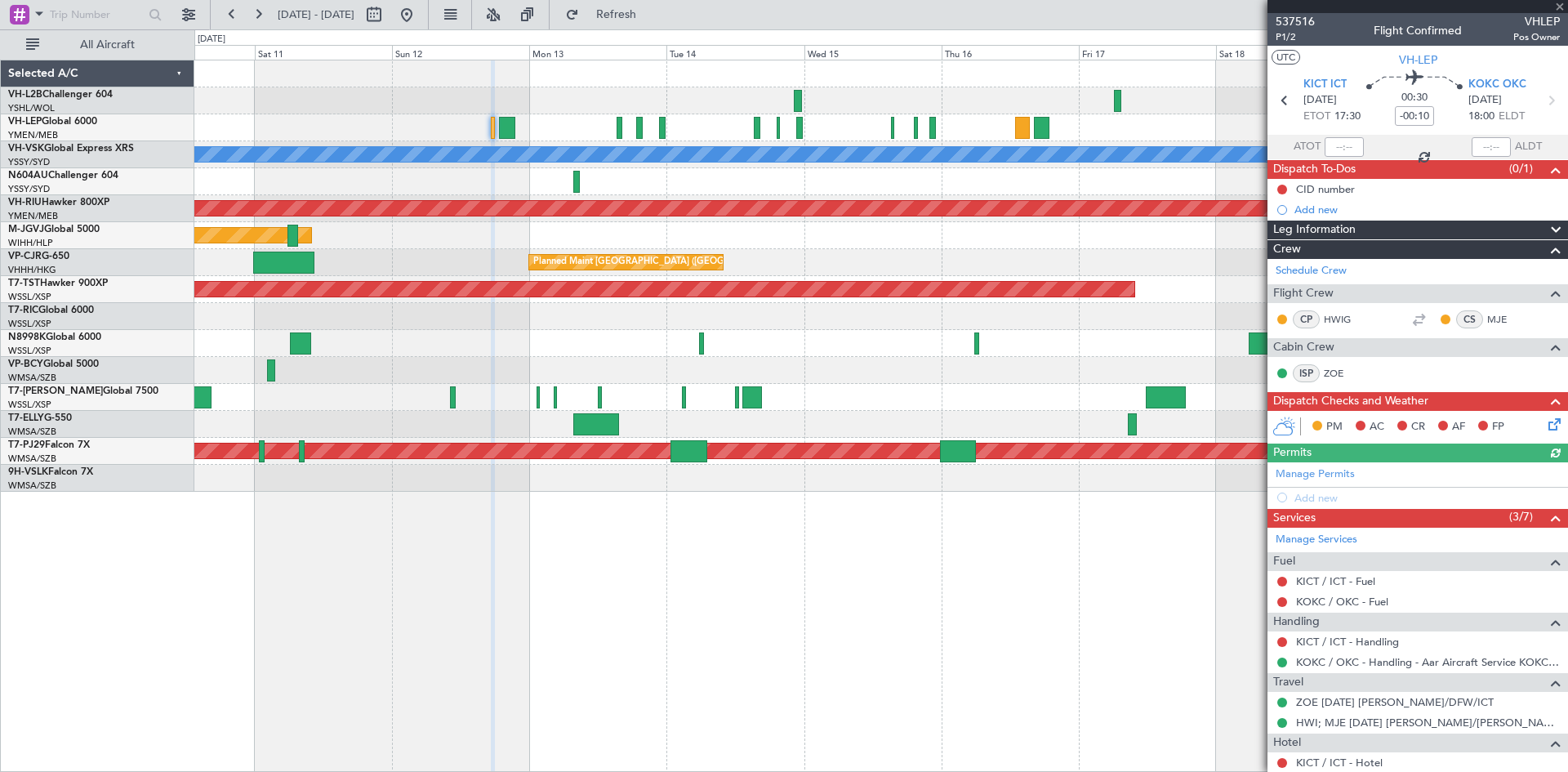
scroll to position [46, 0]
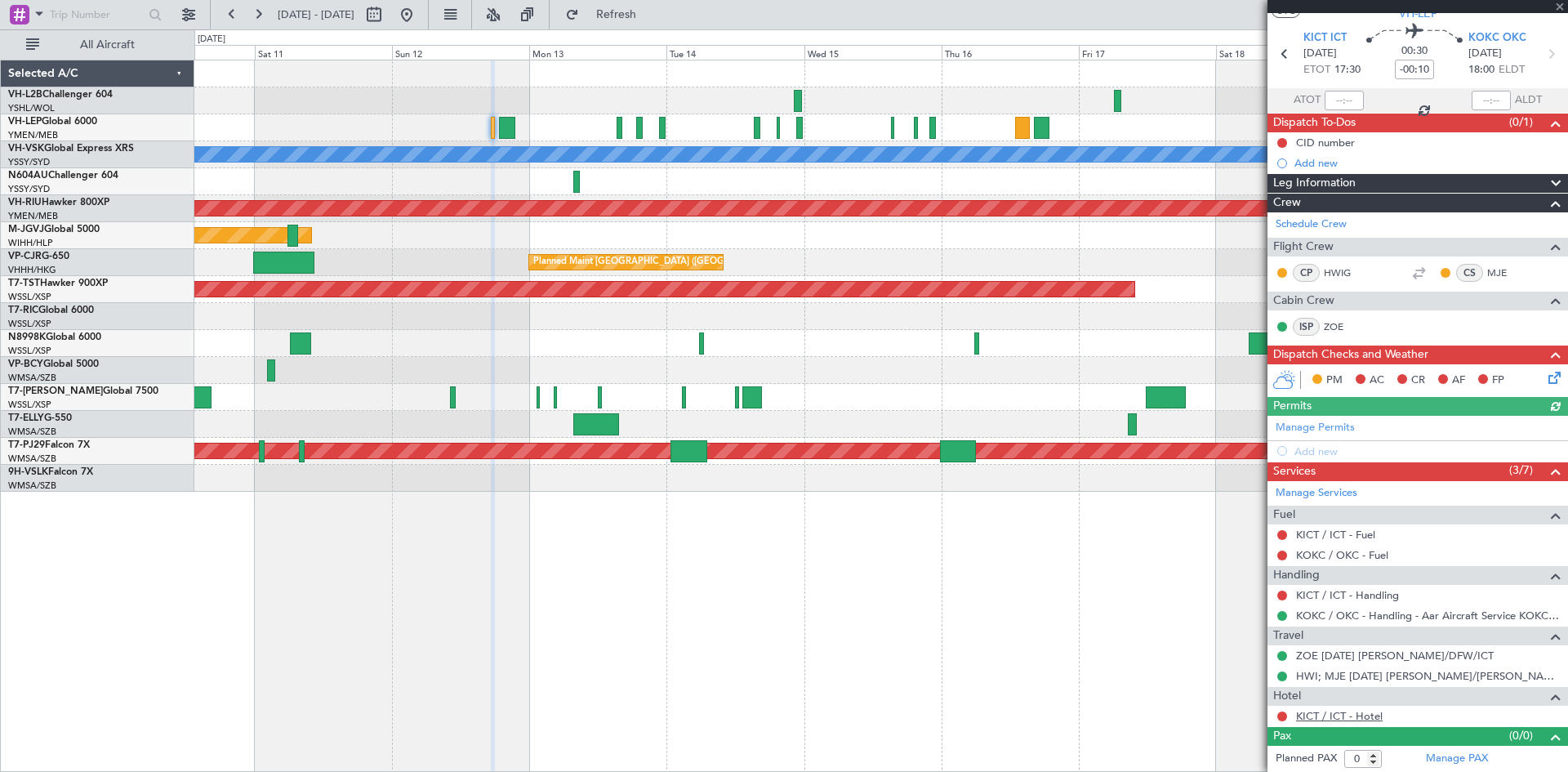
click at [1331, 720] on link "KICT / ICT - Hotel" at bounding box center [1339, 716] width 87 height 14
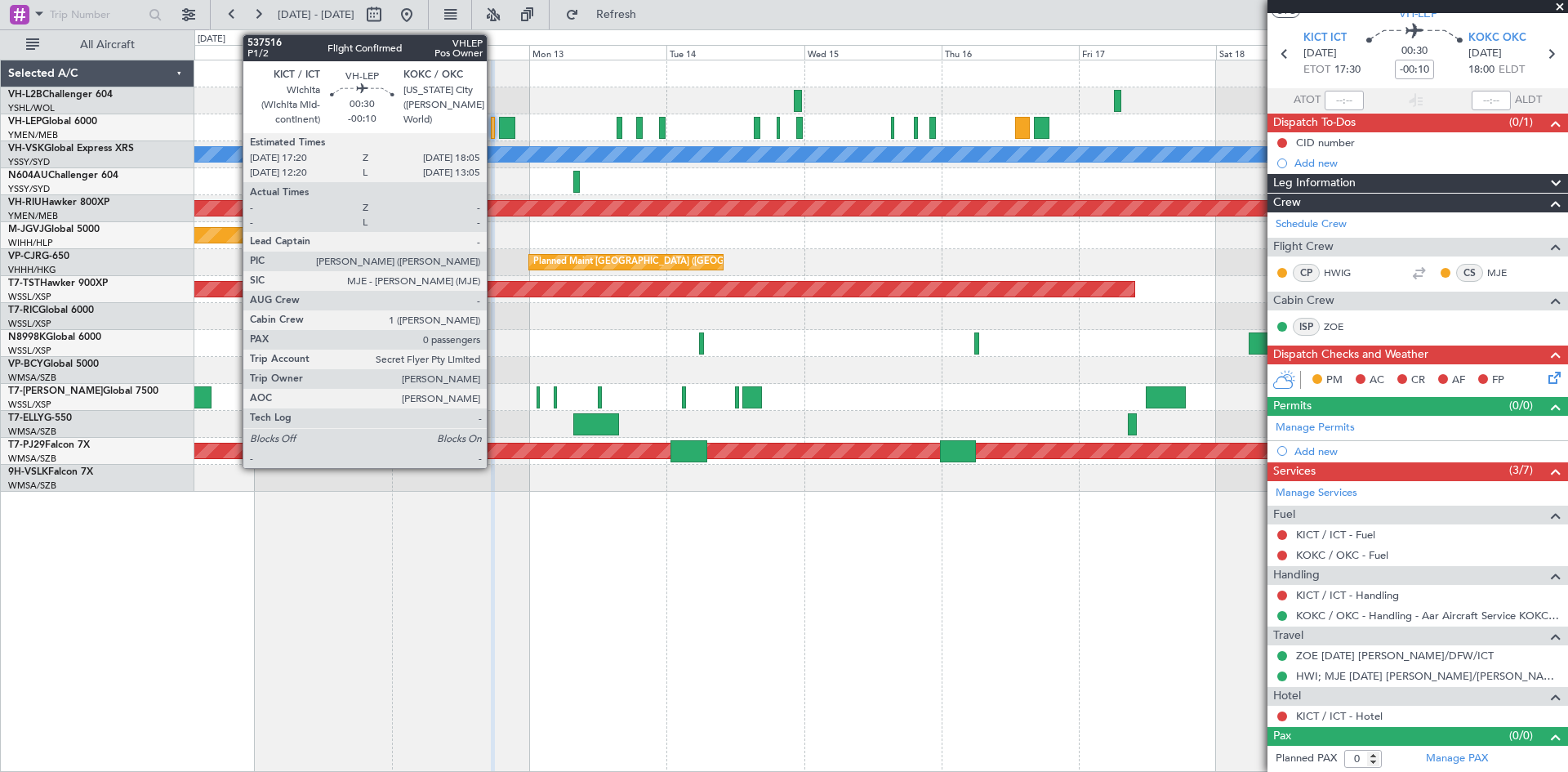
click at [494, 130] on div at bounding box center [493, 128] width 4 height 22
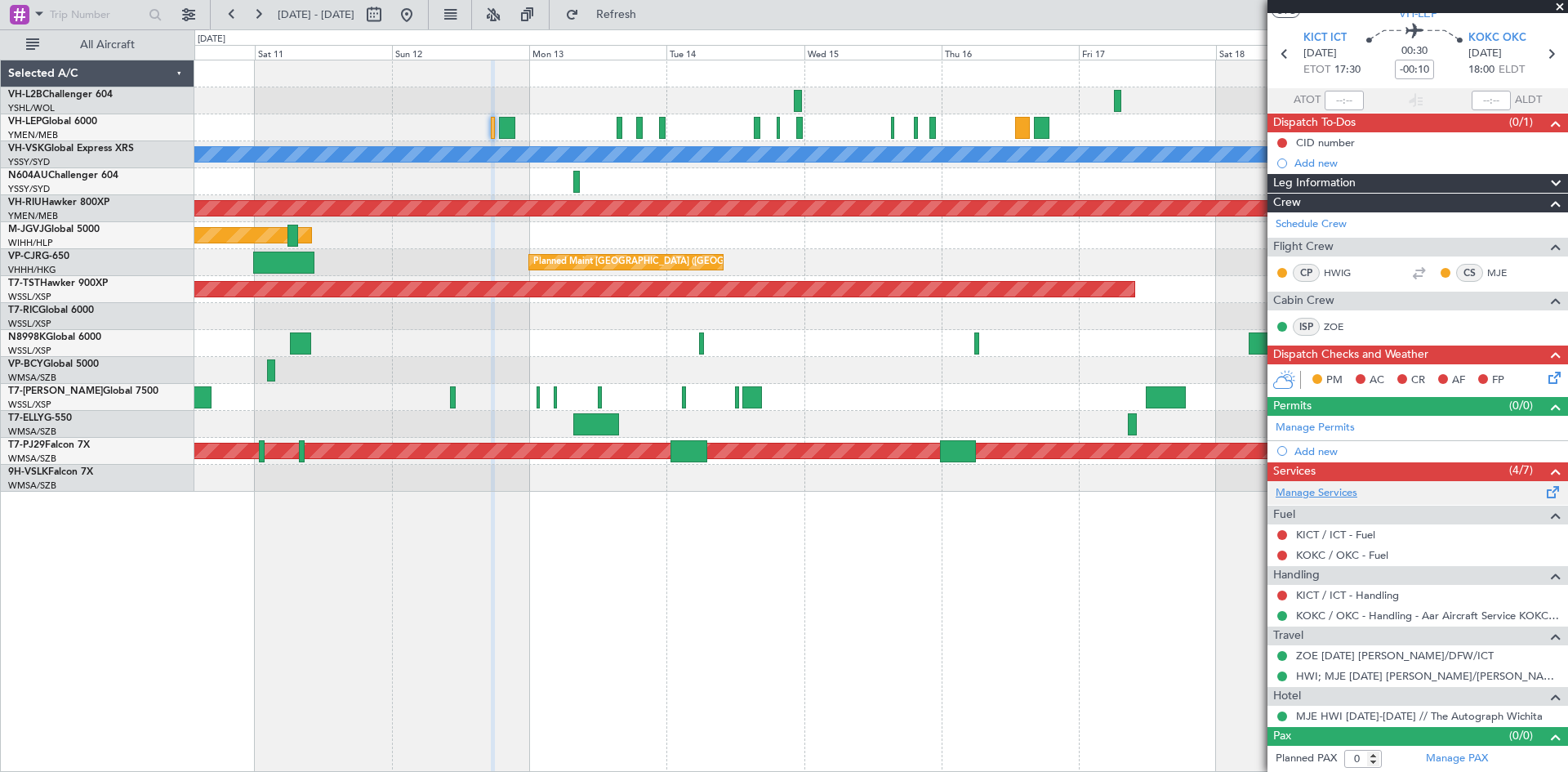
click at [1330, 494] on link "Manage Services" at bounding box center [1316, 494] width 82 height 16
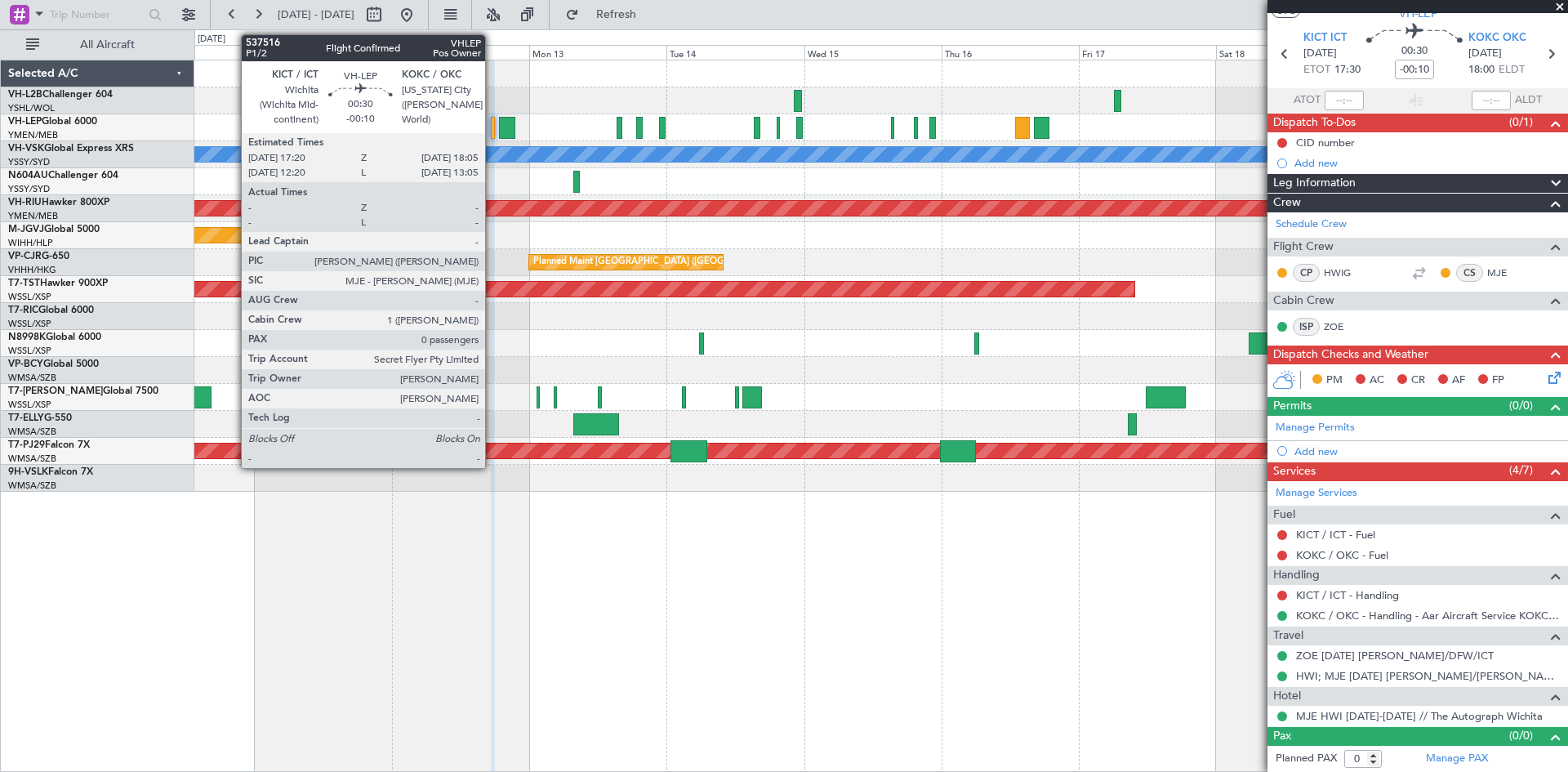
click at [493, 131] on div at bounding box center [493, 128] width 4 height 22
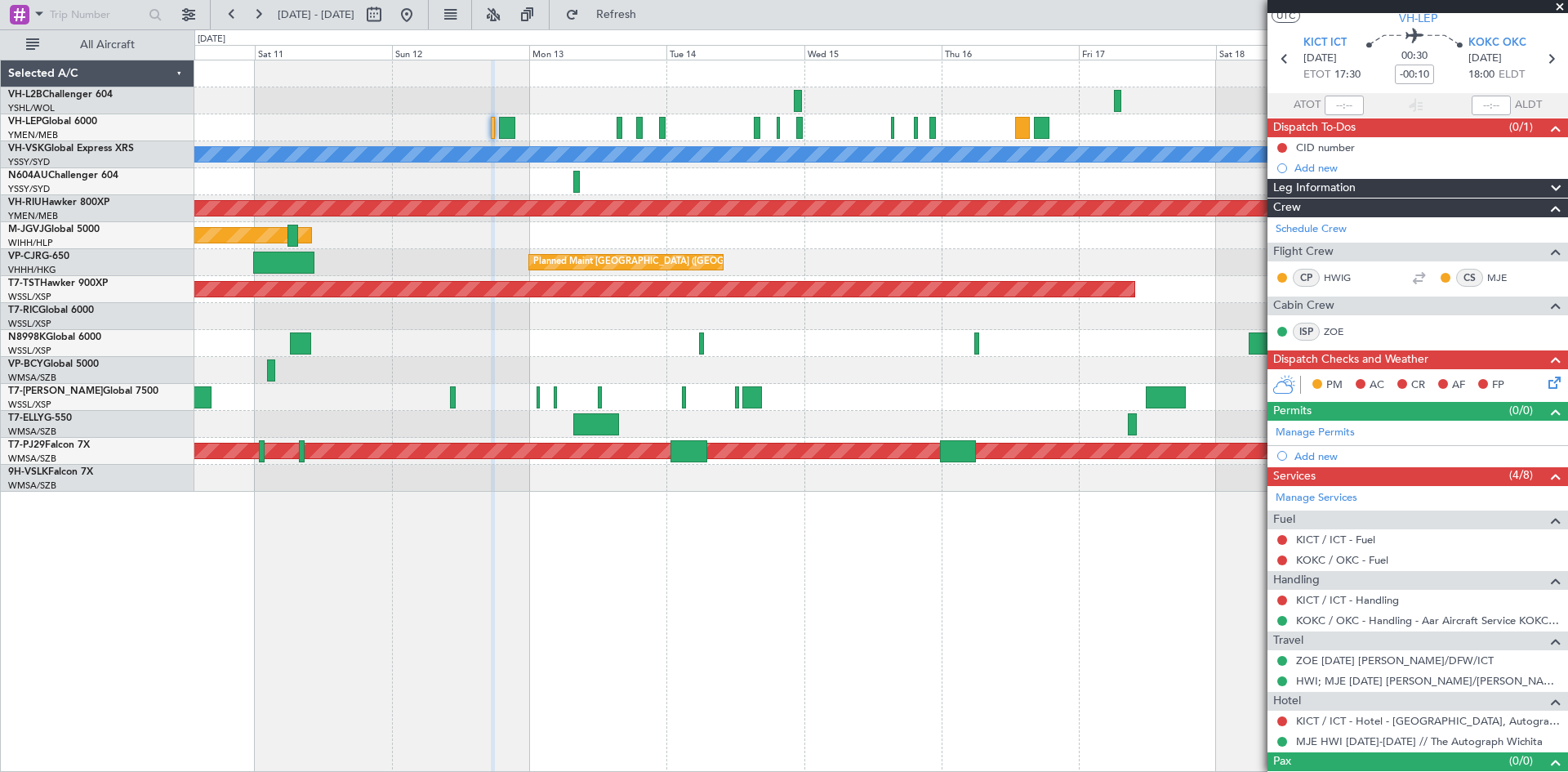
scroll to position [67, 0]
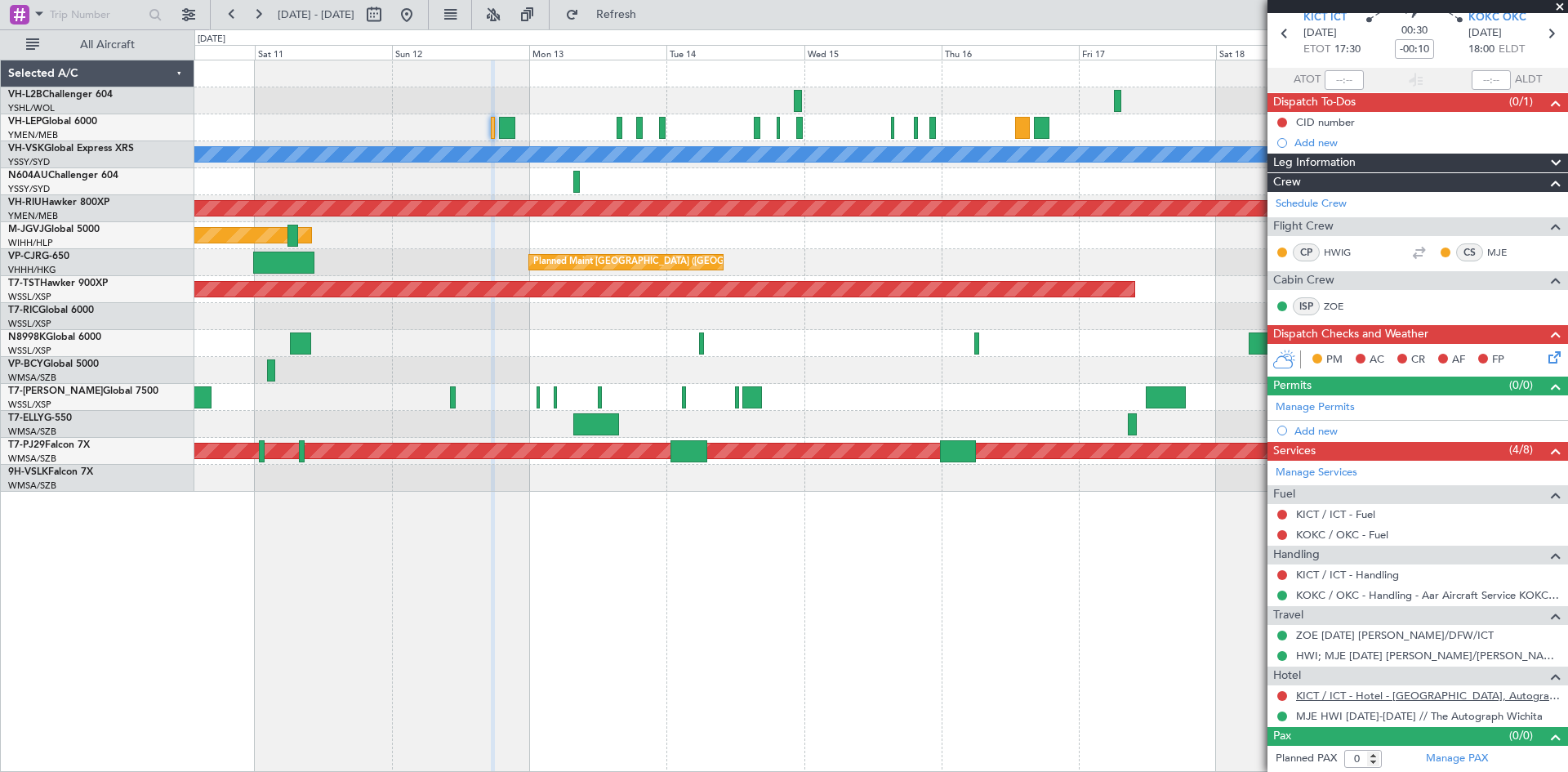
click at [1343, 697] on link "KICT / ICT - Hotel - [GEOGRAPHIC_DATA], Autograph Collection KICT / ICT" at bounding box center [1428, 695] width 264 height 14
